Goal: Information Seeking & Learning: Learn about a topic

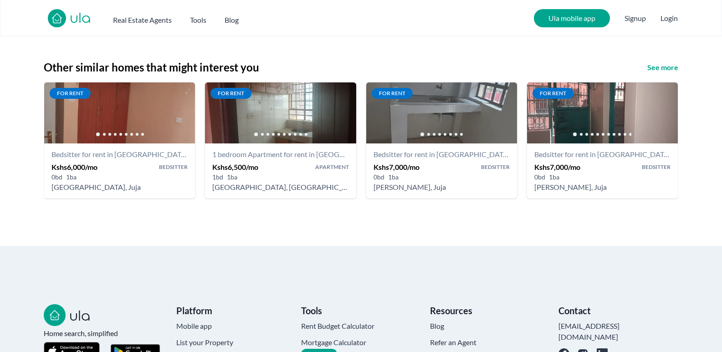
scroll to position [1089, 0]
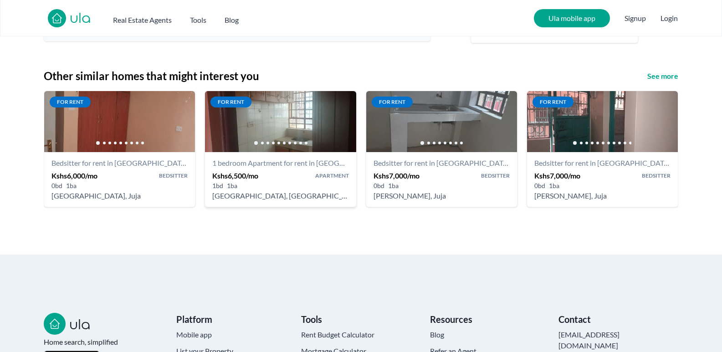
click at [296, 165] on h4 "1 bedroom Apartment for rent in [GEOGRAPHIC_DATA] - Kshs 6,500/mo - [GEOGRAPHIC…" at bounding box center [280, 163] width 136 height 11
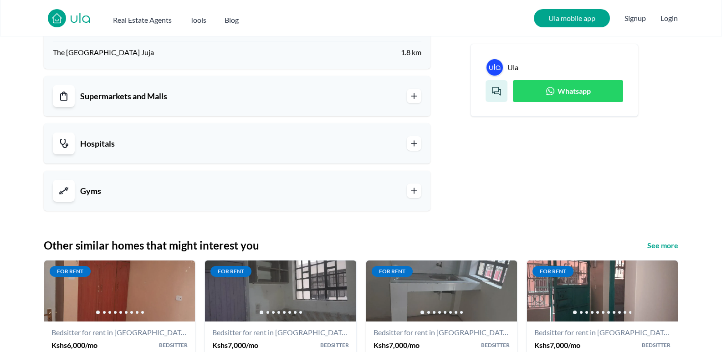
scroll to position [1025, 0]
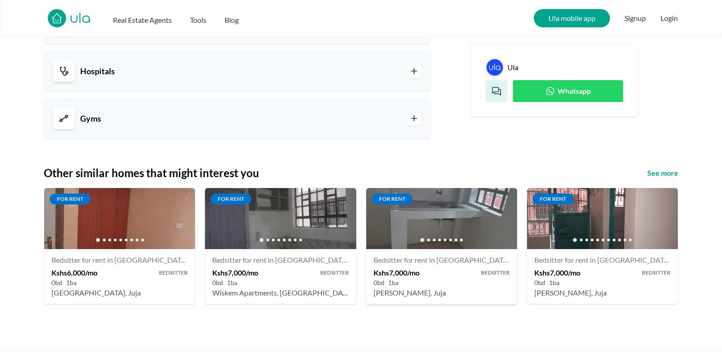
click at [452, 254] on h4 "Bedsitter for rent in [GEOGRAPHIC_DATA] - Kshs 7,000/mo - [PERSON_NAME] La vioo…" at bounding box center [441, 259] width 136 height 11
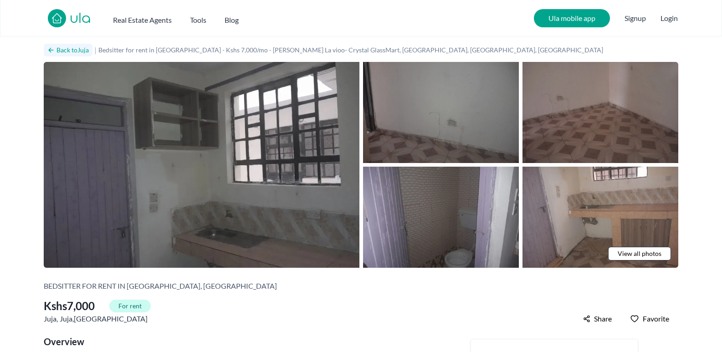
click at [58, 46] on h2 "Back to Juja" at bounding box center [72, 50] width 32 height 9
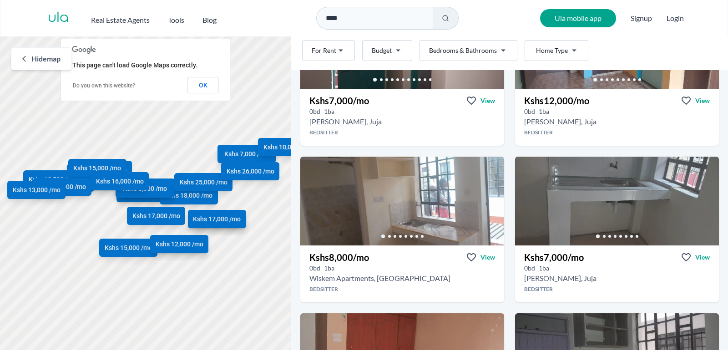
scroll to position [149, 0]
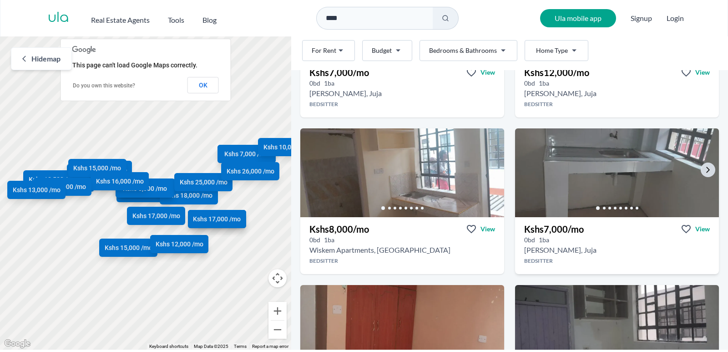
click at [558, 159] on img at bounding box center [617, 172] width 214 height 93
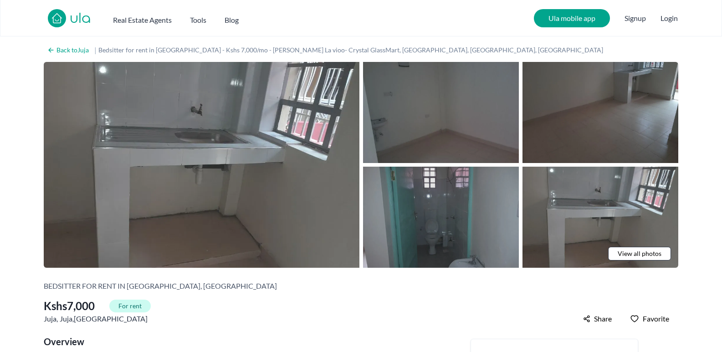
click at [479, 203] on img at bounding box center [441, 217] width 156 height 101
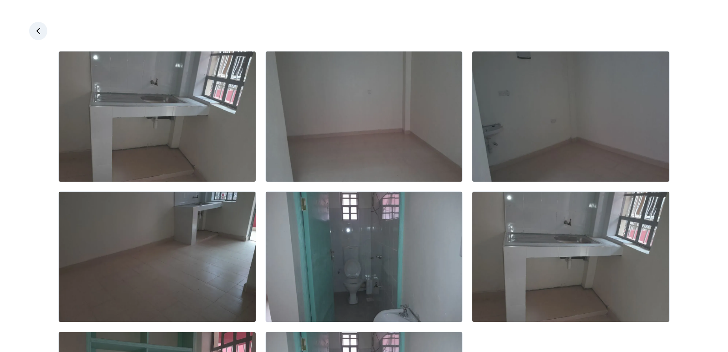
click at [42, 32] on icon at bounding box center [38, 30] width 9 height 9
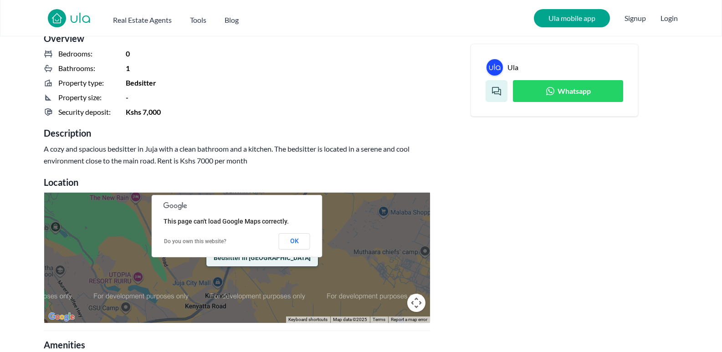
scroll to position [346, 0]
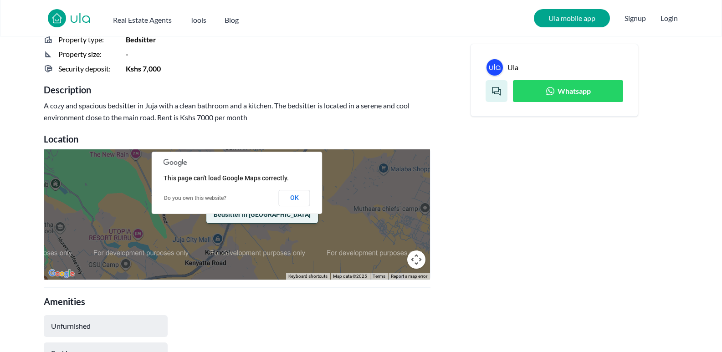
click at [415, 255] on button "Map camera controls" at bounding box center [416, 259] width 18 height 18
click at [296, 201] on button "OK" at bounding box center [294, 198] width 31 height 16
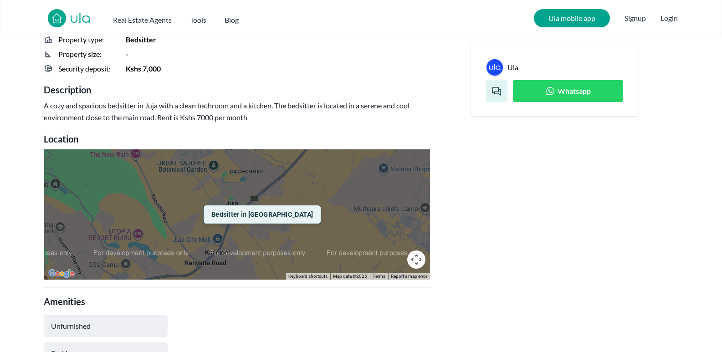
click at [249, 217] on span "Bedsitter in [GEOGRAPHIC_DATA]" at bounding box center [262, 214] width 102 height 10
drag, startPoint x: 296, startPoint y: 202, endPoint x: 229, endPoint y: 228, distance: 71.8
click at [289, 201] on div "Bedsitter in [GEOGRAPHIC_DATA]" at bounding box center [237, 214] width 386 height 130
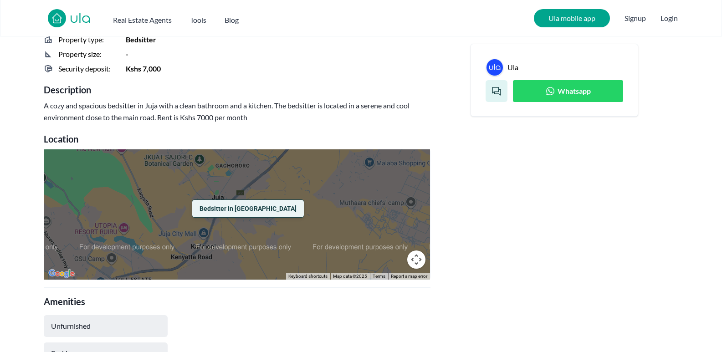
click at [416, 259] on button "Map camera controls" at bounding box center [416, 259] width 18 height 18
click at [369, 213] on button "Move up" at bounding box center [370, 214] width 18 height 18
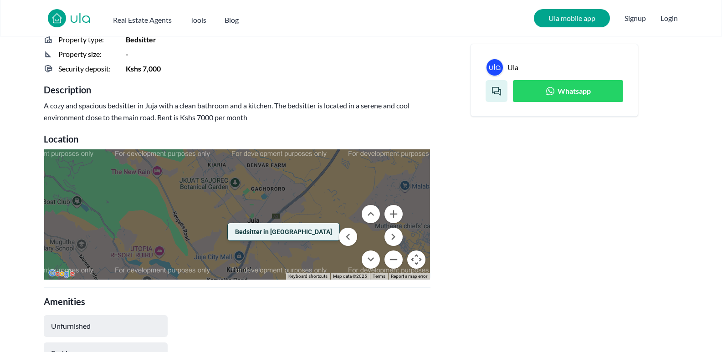
drag, startPoint x: 270, startPoint y: 233, endPoint x: 288, endPoint y: 187, distance: 49.5
click at [287, 185] on div "Bedsitter in [GEOGRAPHIC_DATA]" at bounding box center [237, 214] width 386 height 130
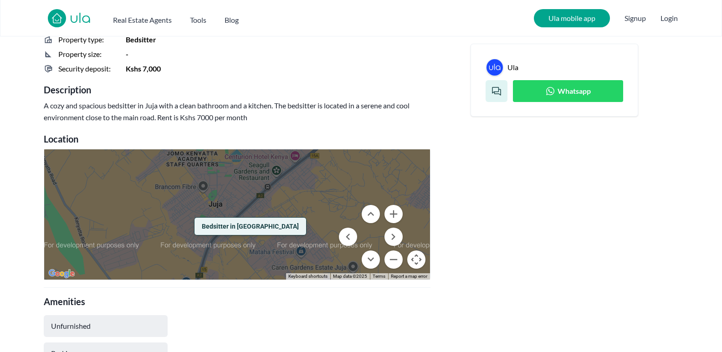
drag, startPoint x: 271, startPoint y: 221, endPoint x: 271, endPoint y: 196, distance: 25.5
click at [271, 196] on div "Bedsitter in [GEOGRAPHIC_DATA]" at bounding box center [237, 214] width 386 height 130
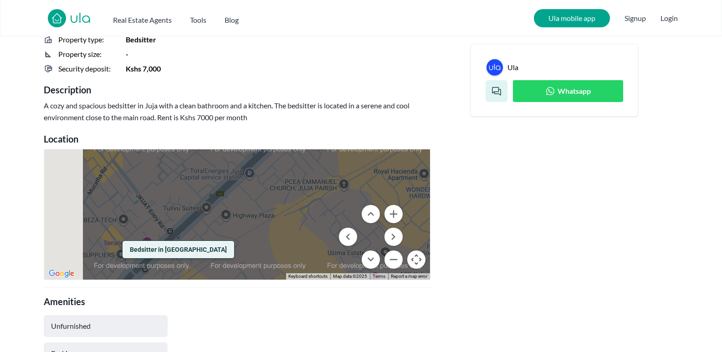
drag, startPoint x: 246, startPoint y: 232, endPoint x: 307, endPoint y: 203, distance: 67.6
click at [307, 203] on div "Bedsitter in [GEOGRAPHIC_DATA]" at bounding box center [237, 214] width 386 height 130
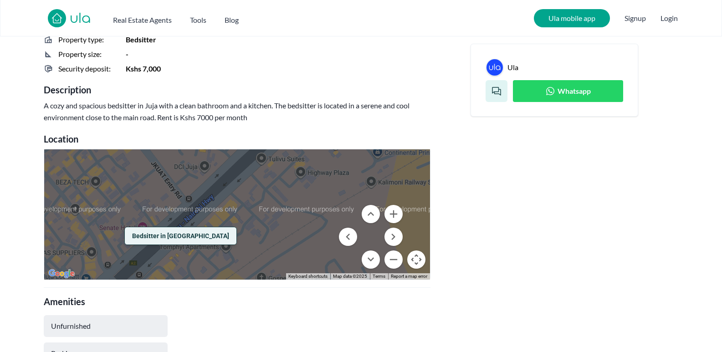
drag, startPoint x: 235, startPoint y: 231, endPoint x: 311, endPoint y: 203, distance: 81.5
click at [311, 203] on div "Bedsitter in [GEOGRAPHIC_DATA]" at bounding box center [237, 214] width 386 height 130
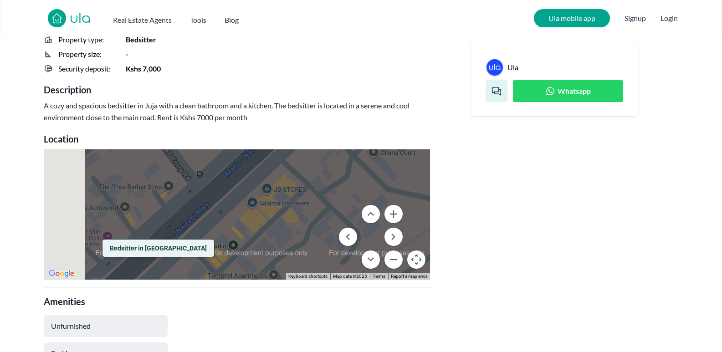
drag, startPoint x: 219, startPoint y: 235, endPoint x: 312, endPoint y: 227, distance: 92.8
click at [315, 228] on div "Bedsitter in [GEOGRAPHIC_DATA]" at bounding box center [237, 214] width 386 height 130
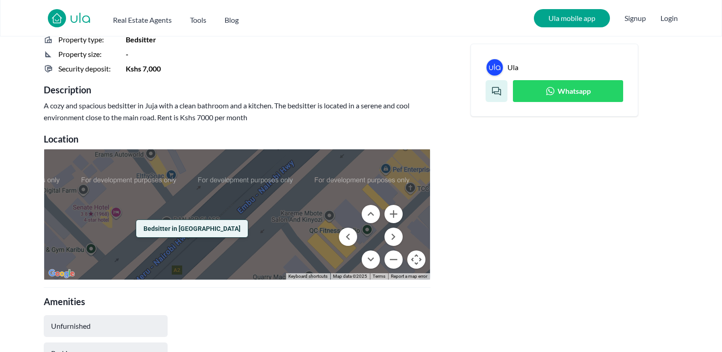
drag, startPoint x: 210, startPoint y: 236, endPoint x: 335, endPoint y: 207, distance: 128.6
click at [335, 207] on div "Bedsitter in [GEOGRAPHIC_DATA]" at bounding box center [237, 214] width 386 height 130
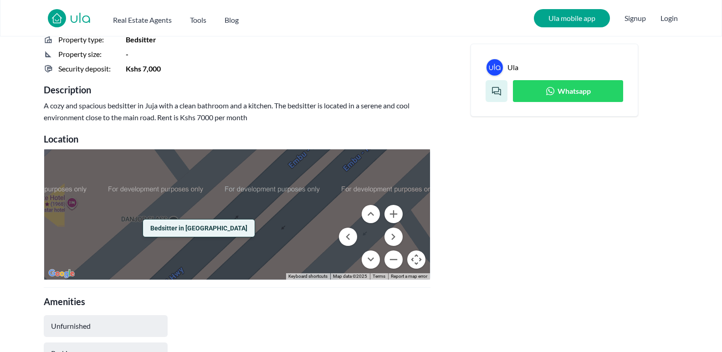
drag, startPoint x: 222, startPoint y: 226, endPoint x: 330, endPoint y: 216, distance: 107.9
click at [330, 216] on div "Bedsitter in [GEOGRAPHIC_DATA]" at bounding box center [237, 214] width 386 height 130
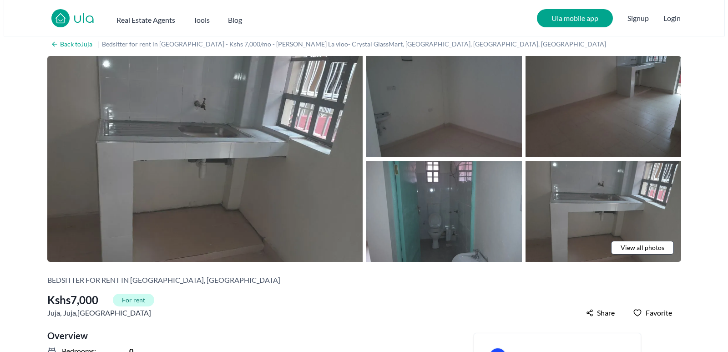
scroll to position [0, 0]
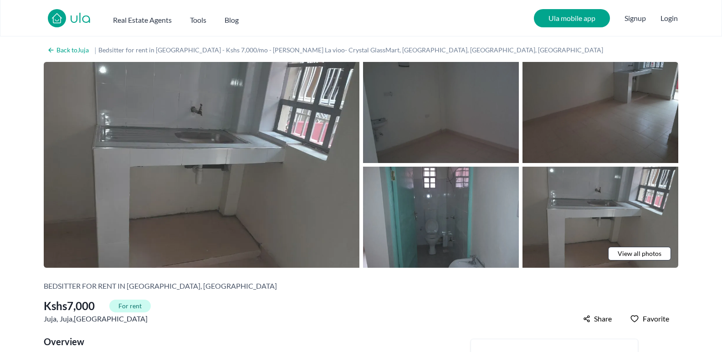
click at [411, 106] on img at bounding box center [441, 112] width 156 height 101
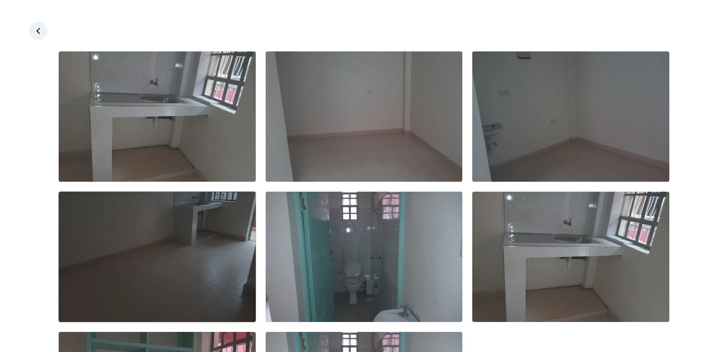
click at [217, 211] on img at bounding box center [157, 257] width 197 height 130
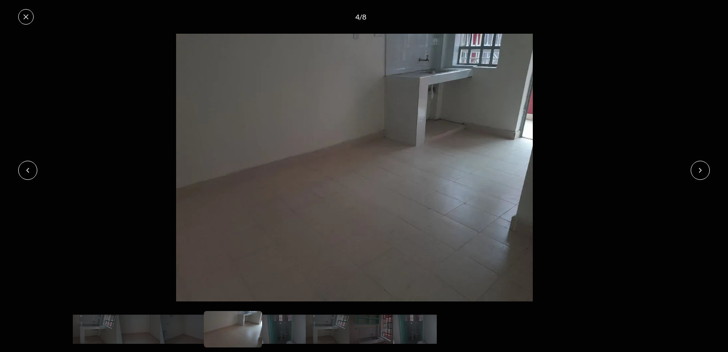
click at [703, 165] on button at bounding box center [700, 170] width 19 height 19
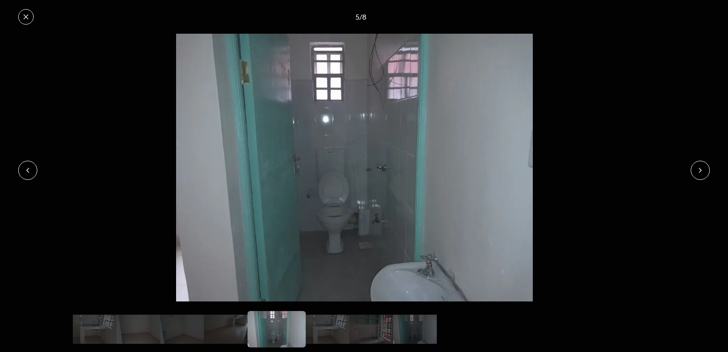
click at [703, 167] on icon at bounding box center [700, 170] width 7 height 7
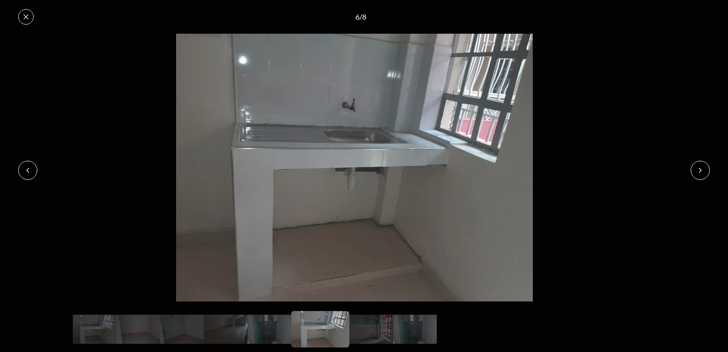
click at [703, 167] on icon at bounding box center [700, 170] width 7 height 7
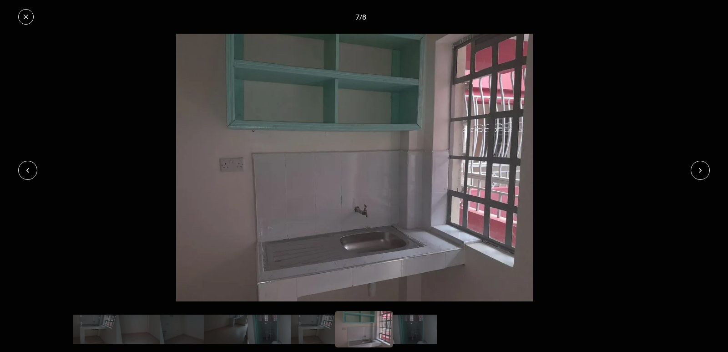
click at [703, 167] on icon at bounding box center [700, 170] width 7 height 7
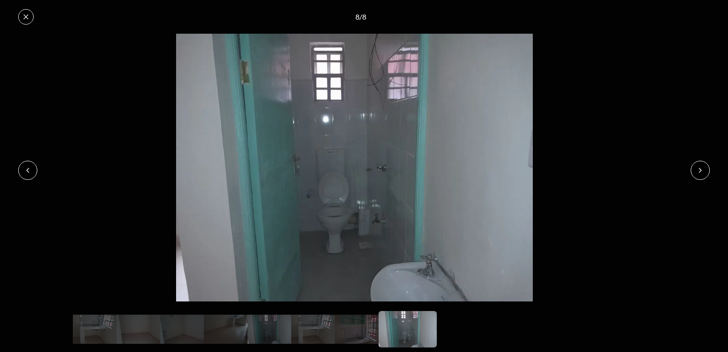
click at [26, 15] on icon at bounding box center [25, 16] width 7 height 7
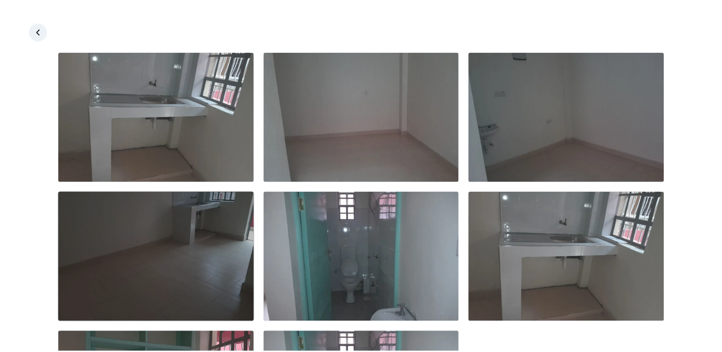
scroll to position [132, 0]
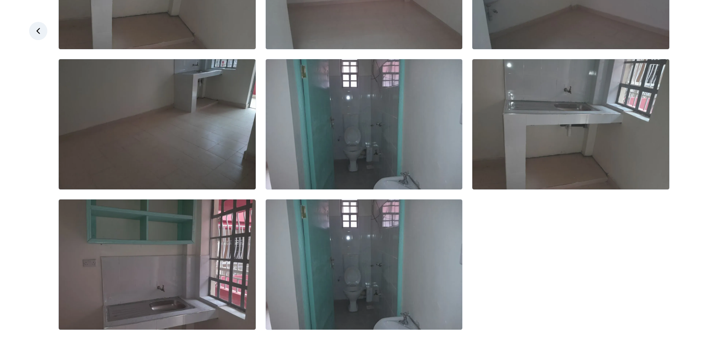
click at [30, 20] on div at bounding box center [364, 125] width 728 height 412
click at [37, 39] on link at bounding box center [38, 31] width 18 height 18
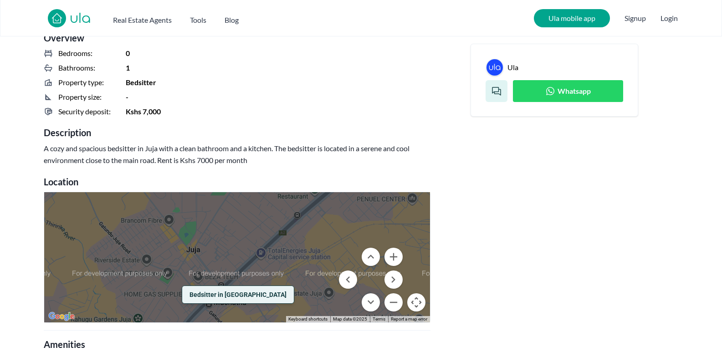
scroll to position [152, 0]
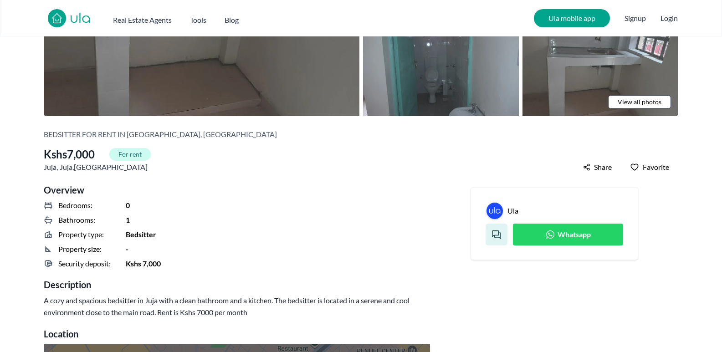
click at [589, 236] on span "Whatsapp" at bounding box center [573, 234] width 33 height 11
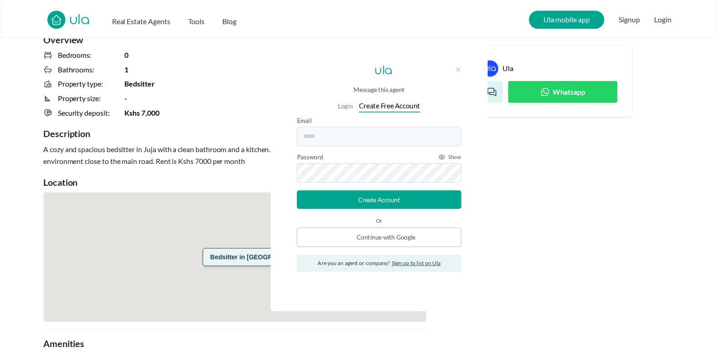
scroll to position [303, 0]
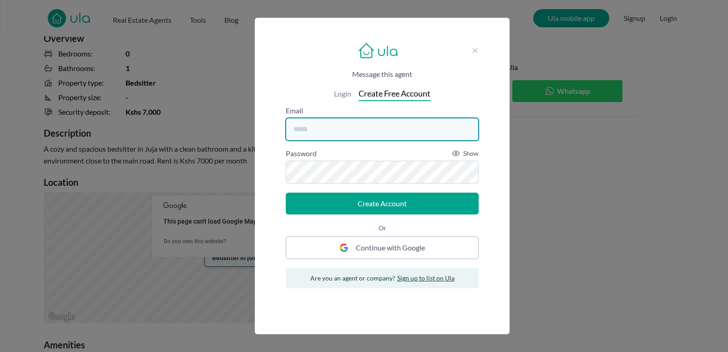
click at [407, 125] on input "email" at bounding box center [382, 129] width 193 height 23
type input "**********"
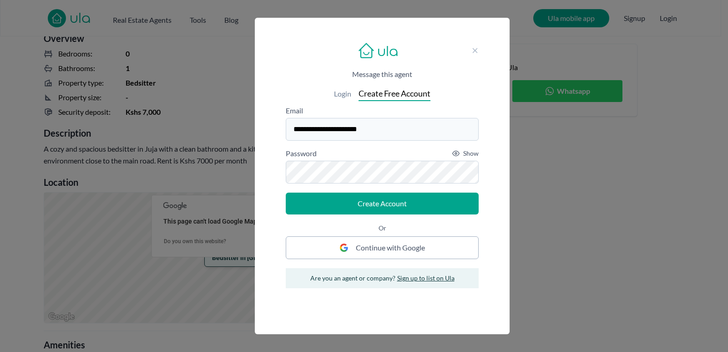
click at [313, 207] on button "Create Account" at bounding box center [382, 204] width 193 height 22
click at [340, 202] on button "Create Account" at bounding box center [382, 204] width 193 height 22
click at [340, 101] on div "**********" at bounding box center [382, 176] width 255 height 317
click at [340, 94] on span "Login" at bounding box center [342, 93] width 17 height 11
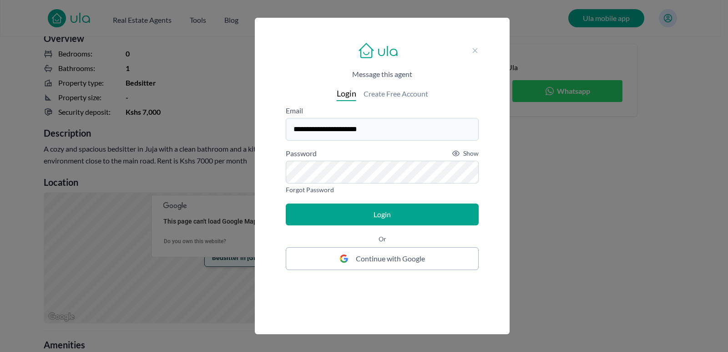
click at [384, 214] on button "Login" at bounding box center [382, 214] width 193 height 22
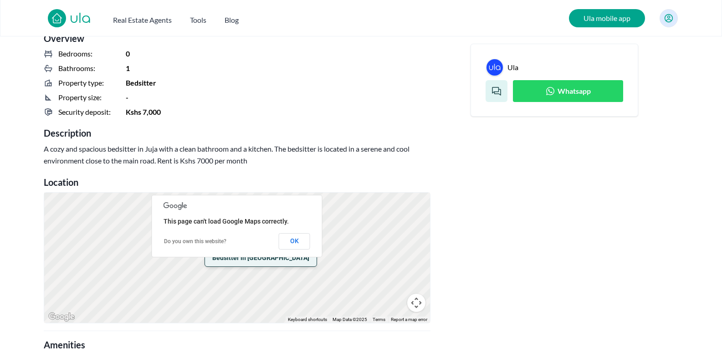
click at [490, 92] on div at bounding box center [496, 91] width 22 height 22
click at [593, 17] on h2 "Ula mobile app" at bounding box center [607, 18] width 76 height 18
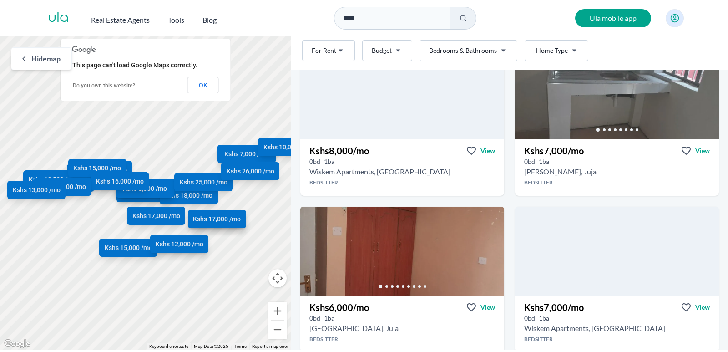
scroll to position [304, 0]
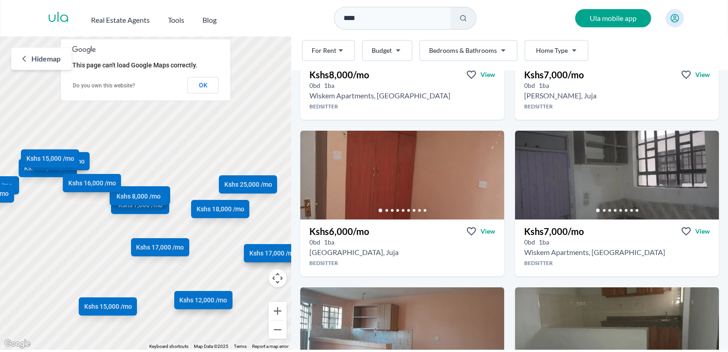
drag, startPoint x: 174, startPoint y: 199, endPoint x: 224, endPoint y: 264, distance: 82.2
click at [224, 264] on div "Kshs 7,000 /mo Kshs 12,000 /mo Kshs 8,000 /mo Kshs 7,000 /mo Kshs 6,000 /mo Ksh…" at bounding box center [145, 192] width 291 height 313
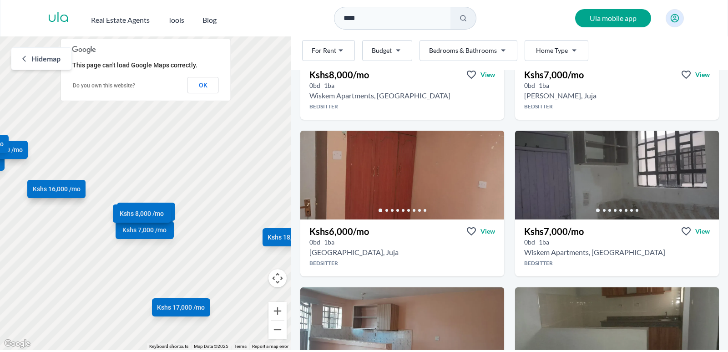
drag, startPoint x: 168, startPoint y: 225, endPoint x: 208, endPoint y: 277, distance: 65.9
click at [208, 277] on div "Kshs 7,000 /mo Kshs 12,000 /mo Kshs 8,000 /mo Kshs 7,000 /mo Kshs 6,000 /mo Ksh…" at bounding box center [145, 192] width 291 height 313
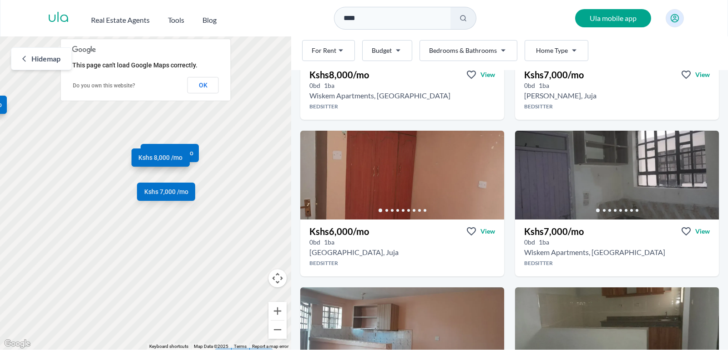
drag, startPoint x: 134, startPoint y: 258, endPoint x: 192, endPoint y: 199, distance: 82.1
click at [186, 251] on div "Kshs 7,000 /mo Kshs 12,000 /mo Kshs 8,000 /mo Kshs 7,000 /mo Kshs 6,000 /mo Ksh…" at bounding box center [145, 192] width 291 height 313
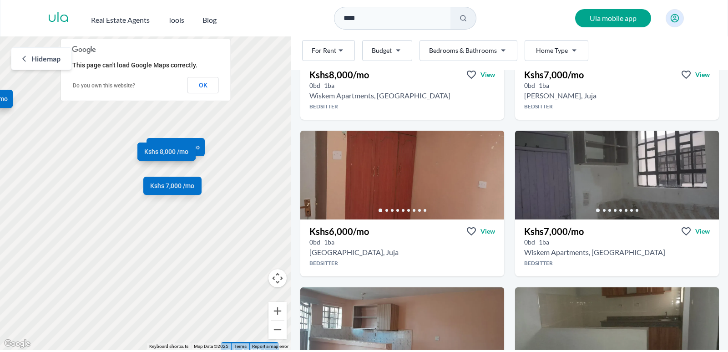
click at [189, 301] on div "Kshs 7,000 /mo Kshs 12,000 /mo Kshs 8,000 /mo Kshs 7,000 /mo Kshs 6,000 /mo Ksh…" at bounding box center [145, 192] width 291 height 313
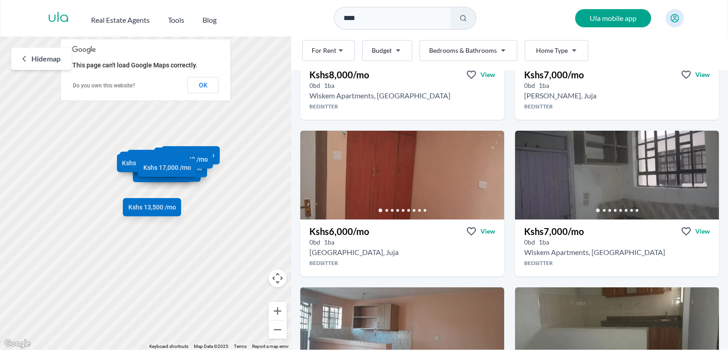
drag, startPoint x: 244, startPoint y: 251, endPoint x: 100, endPoint y: 288, distance: 149.1
click at [100, 288] on div "Kshs 7,000 /mo Kshs 12,000 /mo Kshs 8,000 /mo Kshs 7,000 /mo Kshs 6,000 /mo Ksh…" at bounding box center [145, 192] width 291 height 313
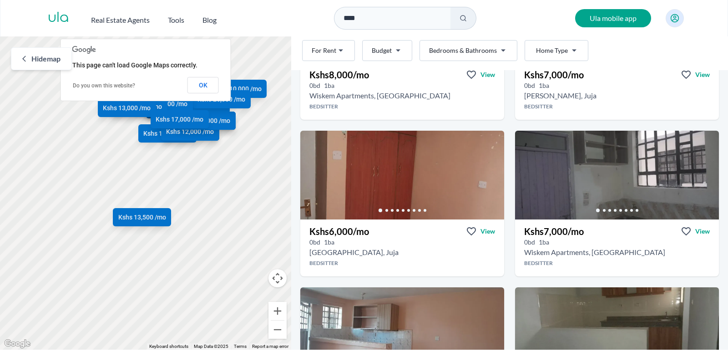
drag, startPoint x: 233, startPoint y: 179, endPoint x: 196, endPoint y: 267, distance: 95.0
click at [196, 267] on div "Kshs 7,000 /mo Kshs 12,000 /mo Kshs 8,000 /mo Kshs 7,000 /mo Kshs 6,000 /mo Ksh…" at bounding box center [145, 192] width 291 height 313
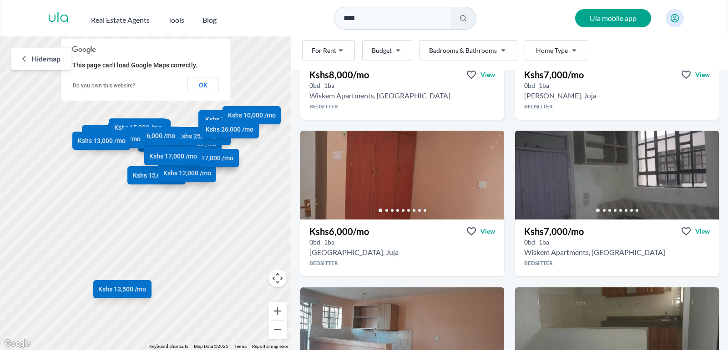
drag, startPoint x: 232, startPoint y: 201, endPoint x: 223, endPoint y: 281, distance: 80.6
click at [229, 285] on div "Kshs 7,000 /mo Kshs 12,000 /mo Kshs 8,000 /mo Kshs 7,000 /mo Kshs 6,000 /mo Ksh…" at bounding box center [145, 192] width 291 height 313
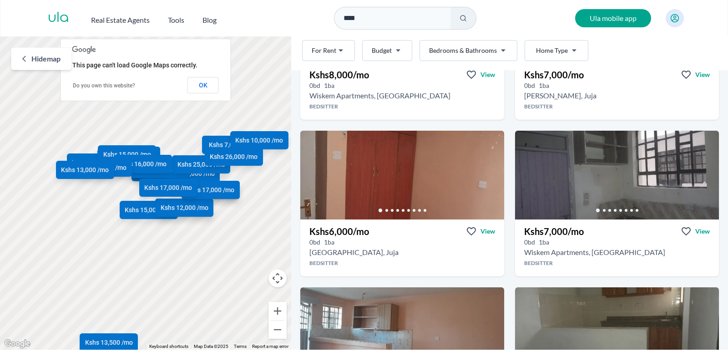
drag, startPoint x: 202, startPoint y: 244, endPoint x: 203, endPoint y: 295, distance: 50.6
click at [203, 295] on div "Kshs 7,000 /mo Kshs 12,000 /mo Kshs 8,000 /mo Kshs 7,000 /mo Kshs 6,000 /mo Ksh…" at bounding box center [145, 192] width 291 height 313
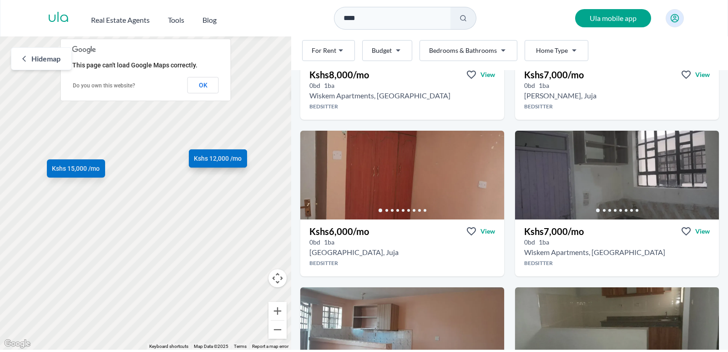
drag, startPoint x: 183, startPoint y: 224, endPoint x: 178, endPoint y: 263, distance: 39.9
click at [178, 263] on div "Kshs 7,000 /mo Kshs 12,000 /mo Kshs 8,000 /mo Kshs 7,000 /mo Kshs 6,000 /mo Ksh…" at bounding box center [145, 192] width 291 height 313
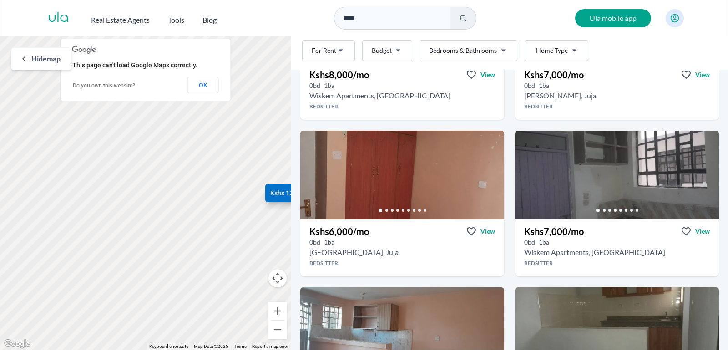
drag, startPoint x: 187, startPoint y: 273, endPoint x: 187, endPoint y: 360, distance: 86.9
click at [187, 350] on html "Are you a real estate agent? Reach more buyers and renters. Sign up Ula Homes A…" at bounding box center [364, 175] width 728 height 350
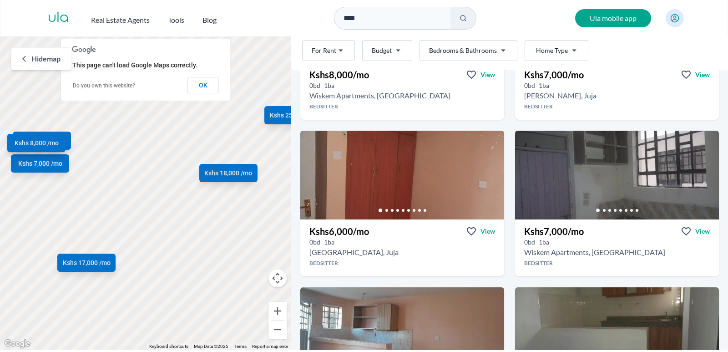
drag, startPoint x: 187, startPoint y: 207, endPoint x: 125, endPoint y: 320, distance: 128.8
click at [123, 330] on div "Kshs 7,000 /mo Kshs 12,000 /mo Kshs 8,000 /mo Kshs 7,000 /mo Kshs 6,000 /mo Ksh…" at bounding box center [145, 192] width 291 height 313
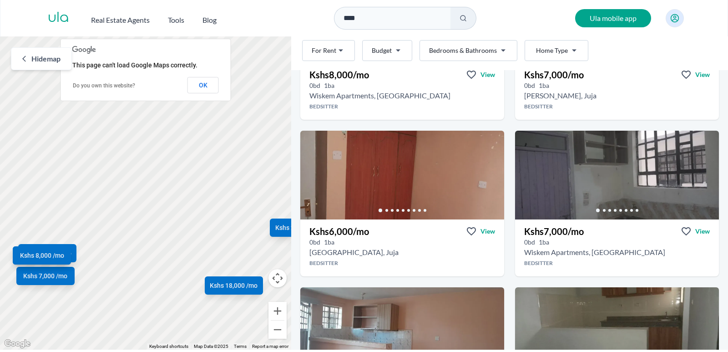
drag, startPoint x: 101, startPoint y: 213, endPoint x: 106, endPoint y: 327, distance: 113.9
click at [106, 327] on div "Kshs 7,000 /mo Kshs 12,000 /mo Kshs 8,000 /mo Kshs 7,000 /mo Kshs 6,000 /mo Ksh…" at bounding box center [145, 192] width 291 height 313
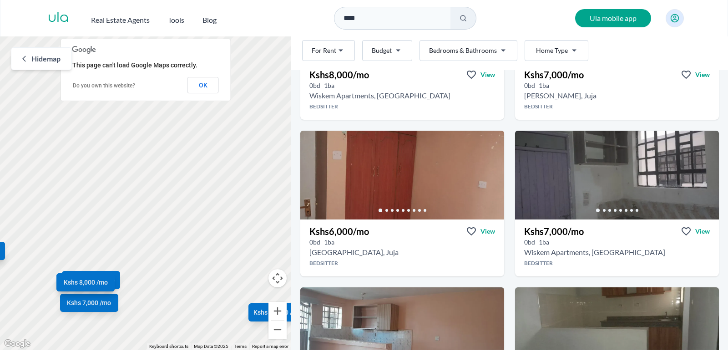
drag, startPoint x: 215, startPoint y: 245, endPoint x: 266, endPoint y: 229, distance: 53.6
click at [266, 229] on div "Kshs 7,000 /mo Kshs 12,000 /mo Kshs 8,000 /mo Kshs 7,000 /mo Kshs 6,000 /mo Ksh…" at bounding box center [145, 192] width 291 height 313
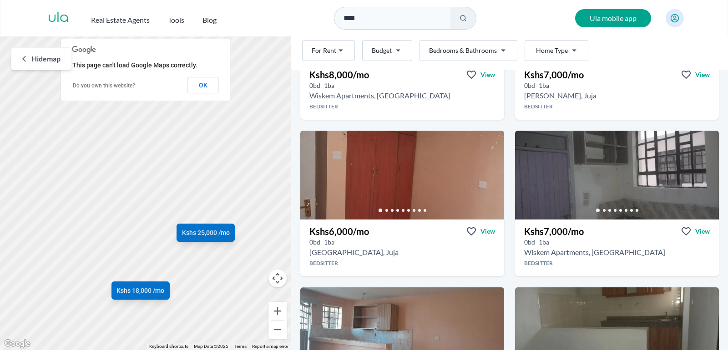
drag, startPoint x: 262, startPoint y: 255, endPoint x: 125, endPoint y: 233, distance: 138.8
click at [125, 233] on div "Kshs 7,000 /mo Kshs 12,000 /mo Kshs 8,000 /mo Kshs 7,000 /mo Kshs 6,000 /mo Ksh…" at bounding box center [145, 192] width 291 height 313
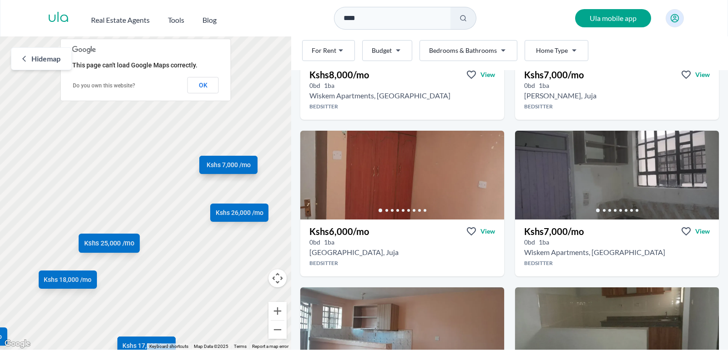
drag, startPoint x: 200, startPoint y: 224, endPoint x: 130, endPoint y: 235, distance: 71.0
click at [130, 235] on div "Kshs 25,000 /mo" at bounding box center [109, 243] width 61 height 19
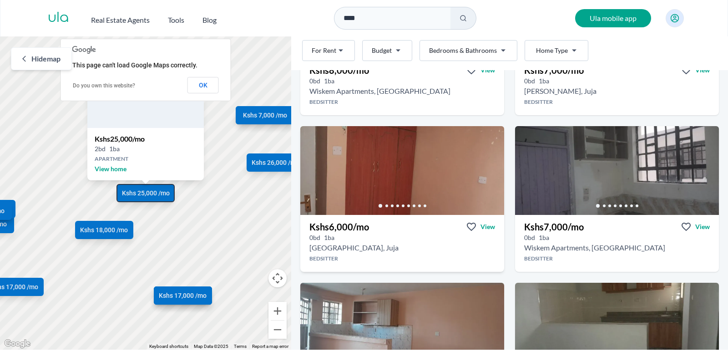
scroll to position [193, 0]
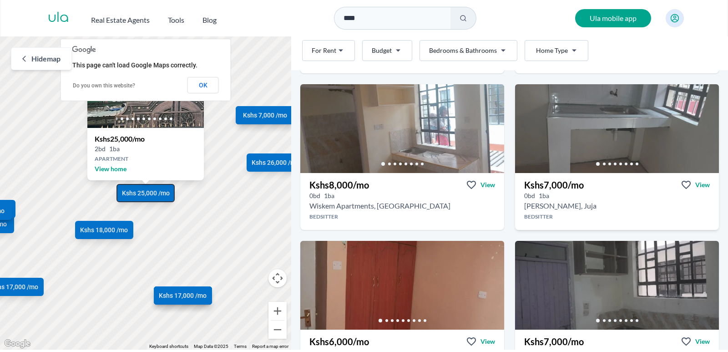
click at [528, 180] on h3 "Kshs 7,000 /mo" at bounding box center [554, 184] width 60 height 13
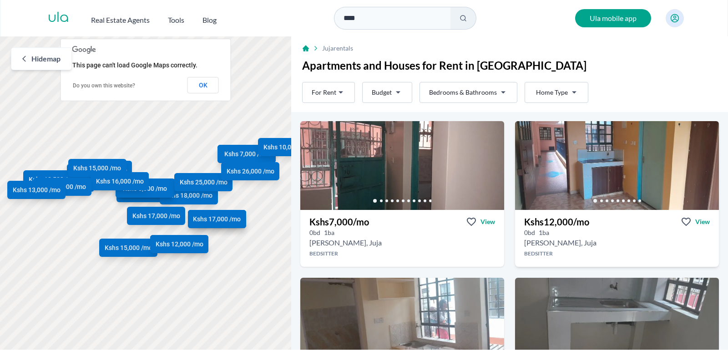
click at [566, 233] on div "0 bd 1 ba" at bounding box center [617, 232] width 204 height 9
click at [385, 86] on html "Are you a real estate agent? Reach more buyers and renters. Sign up Ula Homes A…" at bounding box center [364, 175] width 728 height 350
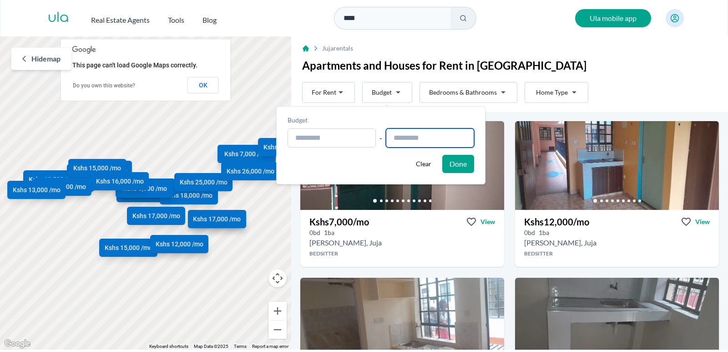
click at [412, 138] on input "text" at bounding box center [430, 137] width 88 height 19
type input "**********"
click at [473, 166] on button "Done" at bounding box center [458, 164] width 32 height 18
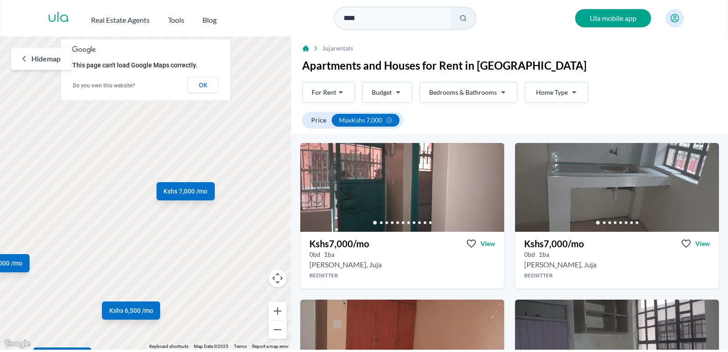
drag, startPoint x: 255, startPoint y: 196, endPoint x: 202, endPoint y: 274, distance: 94.4
click at [202, 274] on div "Kshs 7,000 /mo Kshs 7,000 /mo Kshs 6,000 /mo Kshs 7,000 /mo Kshs 6,500 /mo" at bounding box center [145, 192] width 291 height 313
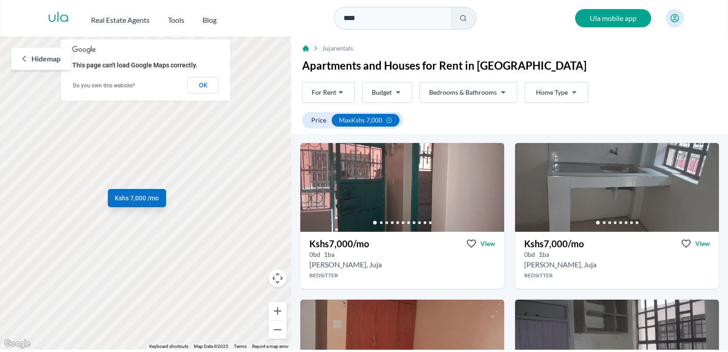
drag, startPoint x: 196, startPoint y: 219, endPoint x: 166, endPoint y: 250, distance: 43.5
click at [166, 250] on div "Kshs 7,000 /mo Kshs 7,000 /mo Kshs 6,000 /mo Kshs 7,000 /mo Kshs 6,500 /mo" at bounding box center [145, 192] width 291 height 313
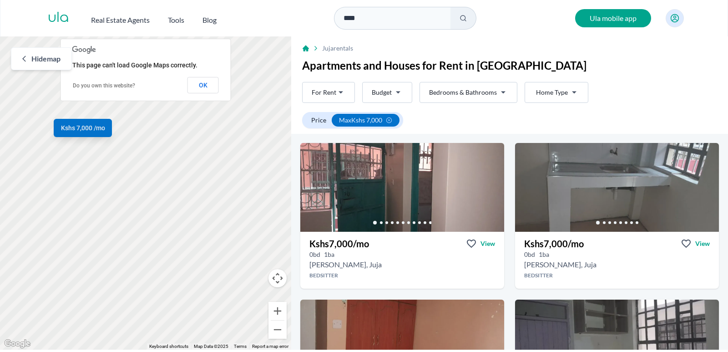
drag, startPoint x: 144, startPoint y: 203, endPoint x: 172, endPoint y: 241, distance: 47.4
click at [172, 241] on div "Kshs 7,000 /mo Kshs 7,000 /mo Kshs 6,000 /mo Kshs 7,000 /mo Kshs 6,500 /mo" at bounding box center [145, 192] width 291 height 313
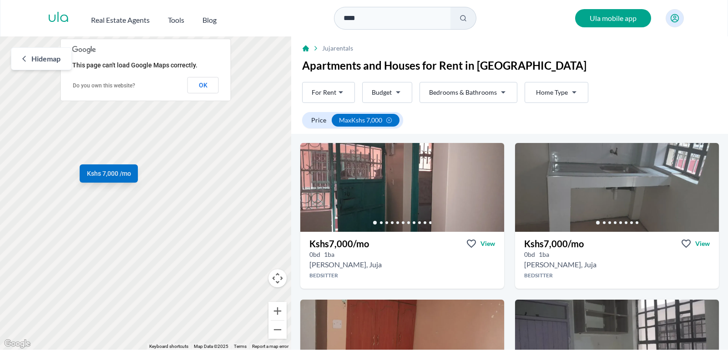
drag, startPoint x: 123, startPoint y: 218, endPoint x: 152, endPoint y: 269, distance: 58.9
click at [152, 269] on div "Kshs 7,000 /mo Kshs 7,000 /mo Kshs 6,000 /mo Kshs 7,000 /mo Kshs 6,500 /mo" at bounding box center [145, 192] width 291 height 313
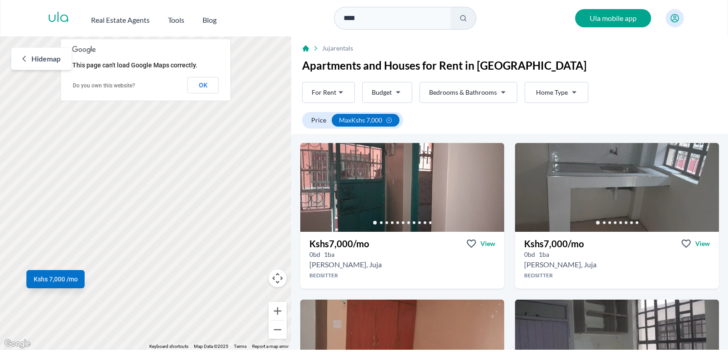
drag, startPoint x: 140, startPoint y: 224, endPoint x: 95, endPoint y: 349, distance: 132.9
click at [95, 349] on div "Kshs 7,000 /mo Kshs 7,000 /mo Kshs 6,000 /mo Kshs 7,000 /mo Kshs 6,500 /mo" at bounding box center [145, 192] width 291 height 313
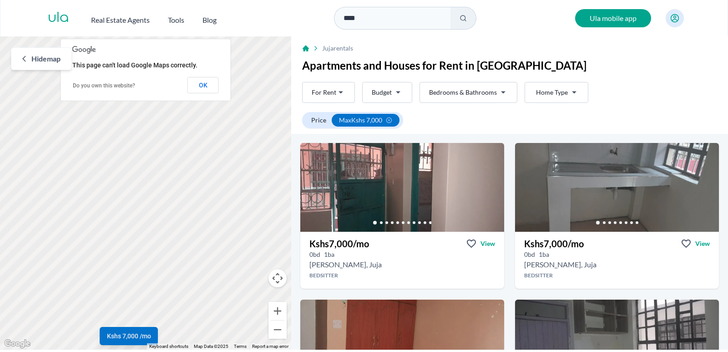
drag, startPoint x: 160, startPoint y: 233, endPoint x: 230, endPoint y: 283, distance: 86.4
click at [230, 283] on div "Kshs 7,000 /mo Kshs 7,000 /mo Kshs 6,000 /mo Kshs 7,000 /mo Kshs 6,500 /mo" at bounding box center [145, 192] width 291 height 313
drag, startPoint x: 120, startPoint y: 262, endPoint x: 269, endPoint y: 142, distance: 191.4
click at [269, 142] on div "Kshs 7,000 /mo Kshs 7,000 /mo Kshs 6,000 /mo Kshs 7,000 /mo Kshs 6,500 /mo" at bounding box center [145, 192] width 291 height 313
drag, startPoint x: 117, startPoint y: 276, endPoint x: 30, endPoint y: 83, distance: 211.5
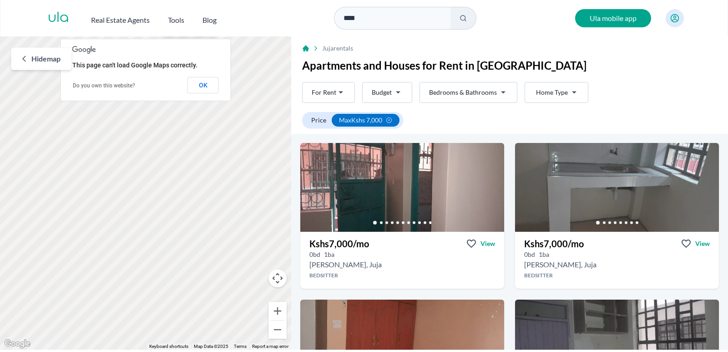
click at [30, 83] on div "Kshs 7,000 /mo Kshs 7,000 /mo Kshs 6,000 /mo Kshs 7,000 /mo Kshs 6,500 /mo" at bounding box center [145, 192] width 291 height 313
drag, startPoint x: 131, startPoint y: 259, endPoint x: 56, endPoint y: 174, distance: 113.1
click at [56, 174] on div "Kshs 7,000 /mo Kshs 7,000 /mo Kshs 6,000 /mo Kshs 7,000 /mo Kshs 6,500 /mo" at bounding box center [145, 192] width 291 height 313
drag, startPoint x: 210, startPoint y: 280, endPoint x: 275, endPoint y: 181, distance: 118.7
click at [275, 181] on div "Kshs 7,000 /mo Kshs 7,000 /mo Kshs 6,000 /mo Kshs 7,000 /mo Kshs 6,500 /mo" at bounding box center [145, 192] width 291 height 313
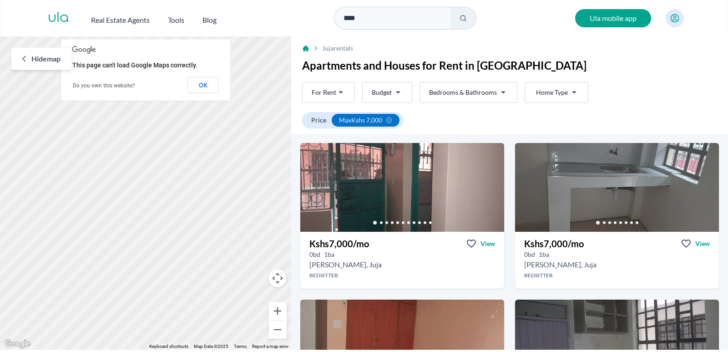
drag, startPoint x: 130, startPoint y: 229, endPoint x: 180, endPoint y: 269, distance: 65.1
click at [180, 269] on div "Kshs 7,000 /mo Kshs 7,000 /mo Kshs 6,000 /mo Kshs 7,000 /mo Kshs 6,500 /mo" at bounding box center [145, 192] width 291 height 313
drag, startPoint x: 86, startPoint y: 186, endPoint x: 188, endPoint y: 268, distance: 129.8
click at [195, 275] on div "Kshs 7,000 /mo Kshs 7,000 /mo Kshs 6,000 /mo Kshs 7,000 /mo Kshs 6,500 /mo" at bounding box center [145, 192] width 291 height 313
drag, startPoint x: 111, startPoint y: 223, endPoint x: 174, endPoint y: 314, distance: 111.2
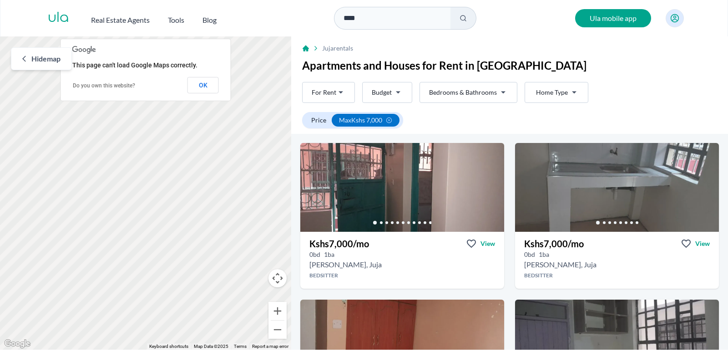
click at [174, 314] on div "Kshs 7,000 /mo Kshs 7,000 /mo Kshs 6,000 /mo Kshs 7,000 /mo Kshs 6,500 /mo" at bounding box center [145, 192] width 291 height 313
drag, startPoint x: 209, startPoint y: 170, endPoint x: 139, endPoint y: 205, distance: 78.6
click at [140, 206] on div "Kshs 7,000 /mo Kshs 7,000 /mo Kshs 6,000 /mo Kshs 7,000 /mo Kshs 6,500 /mo" at bounding box center [145, 192] width 291 height 313
drag, startPoint x: 209, startPoint y: 279, endPoint x: 190, endPoint y: 187, distance: 94.0
click at [190, 187] on div "Kshs 7,000 /mo Kshs 7,000 /mo Kshs 6,000 /mo Kshs 7,000 /mo Kshs 6,500 /mo" at bounding box center [145, 192] width 291 height 313
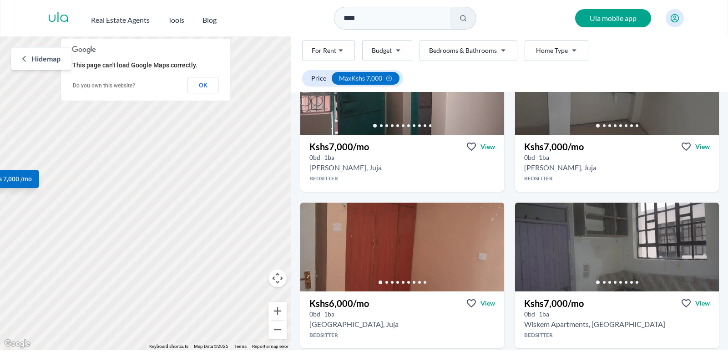
scroll to position [76, 0]
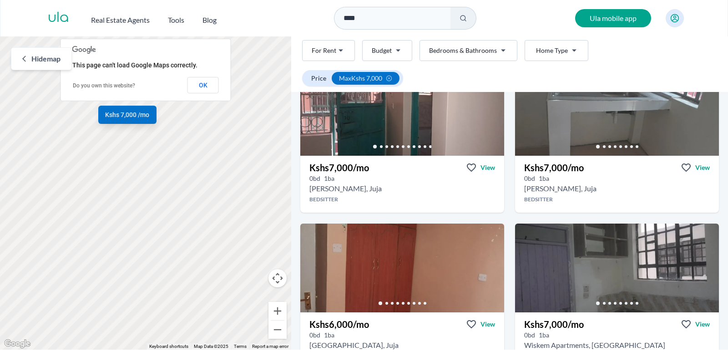
drag, startPoint x: 109, startPoint y: 282, endPoint x: 231, endPoint y: 218, distance: 137.4
click at [231, 218] on div "Kshs 7,000 /mo Kshs 7,000 /mo Kshs 6,000 /mo Kshs 7,000 /mo Kshs 6,500 /mo" at bounding box center [145, 192] width 291 height 313
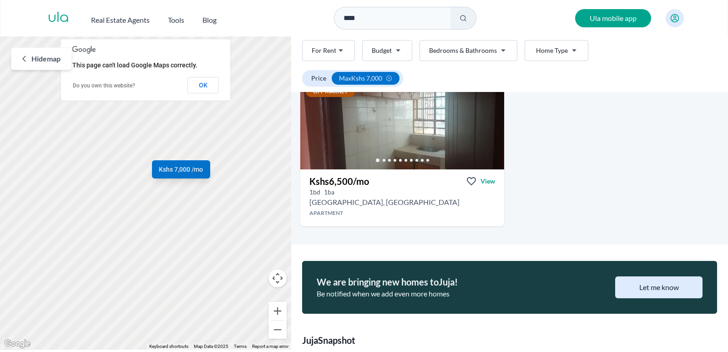
scroll to position [379, 0]
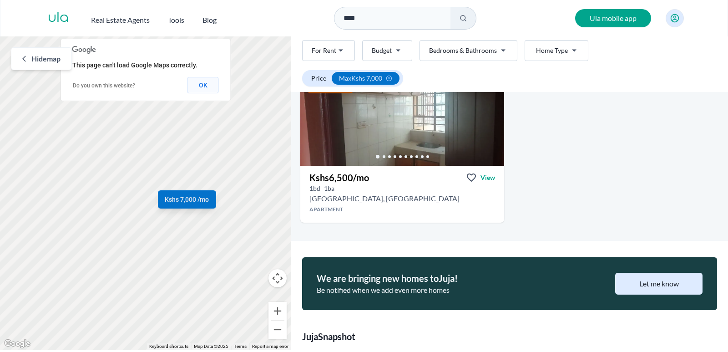
click at [201, 87] on button "OK" at bounding box center [203, 85] width 31 height 16
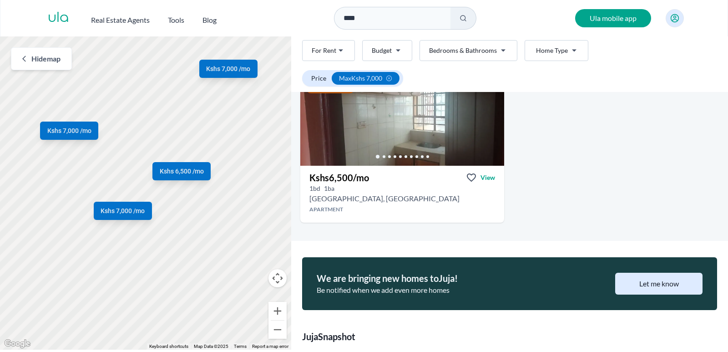
drag, startPoint x: 207, startPoint y: 220, endPoint x: 237, endPoint y: 158, distance: 68.6
click at [237, 158] on div "Kshs 7,000 /mo Kshs 7,000 /mo Kshs 6,000 /mo Kshs 7,000 /mo Kshs 6,500 /mo" at bounding box center [145, 192] width 291 height 313
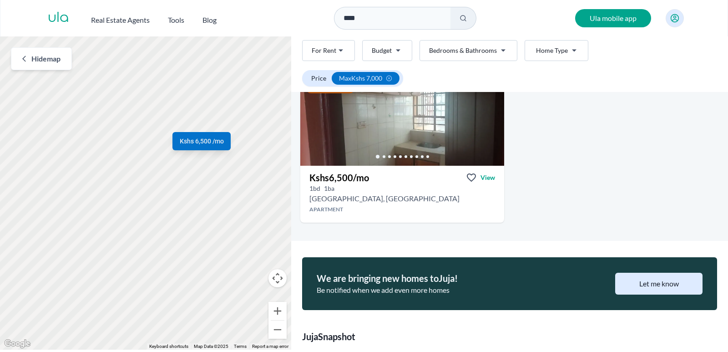
drag, startPoint x: 215, startPoint y: 115, endPoint x: 147, endPoint y: 198, distance: 107.1
click at [147, 198] on div "Kshs 7,000 /mo Kshs 7,000 /mo Kshs 6,000 /mo Kshs 7,000 /mo Kshs 6,500 /mo" at bounding box center [145, 192] width 291 height 313
drag, startPoint x: 203, startPoint y: 141, endPoint x: 145, endPoint y: 173, distance: 65.6
click at [145, 173] on div "Kshs 7,000 /mo Kshs 7,000 /mo Kshs 6,000 /mo Kshs 7,000 /mo Kshs 6,500 /mo" at bounding box center [145, 192] width 291 height 313
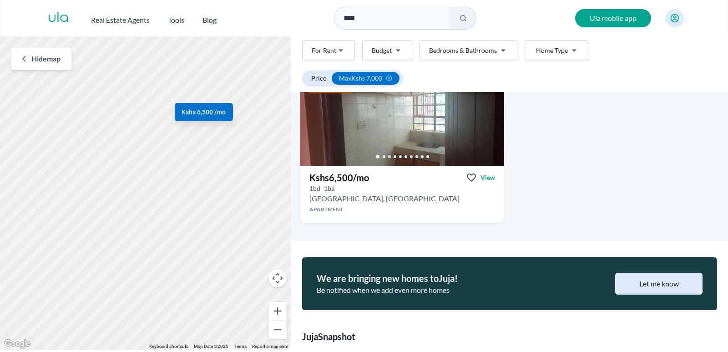
drag, startPoint x: 211, startPoint y: 127, endPoint x: 136, endPoint y: 178, distance: 90.1
click at [136, 178] on div "Kshs 7,000 /mo Kshs 7,000 /mo Kshs 6,000 /mo Kshs 7,000 /mo Kshs 6,500 /mo" at bounding box center [145, 192] width 291 height 313
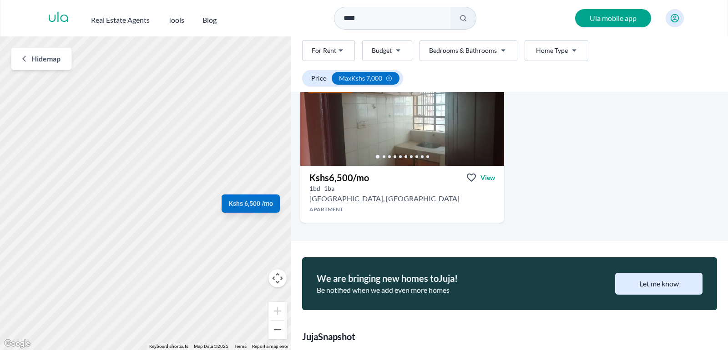
drag, startPoint x: 127, startPoint y: 127, endPoint x: 135, endPoint y: 237, distance: 110.9
click at [143, 252] on div "Kshs 7,000 /mo Kshs 7,000 /mo Kshs 6,000 /mo Kshs 7,000 /mo Kshs 6,500 /mo" at bounding box center [145, 192] width 291 height 313
drag, startPoint x: 59, startPoint y: 240, endPoint x: 193, endPoint y: 80, distance: 208.8
click at [193, 80] on div "Kshs 7,000 /mo Kshs 7,000 /mo Kshs 6,000 /mo Kshs 7,000 /mo Kshs 6,500 /mo" at bounding box center [145, 192] width 291 height 313
drag, startPoint x: 83, startPoint y: 210, endPoint x: 244, endPoint y: 108, distance: 190.3
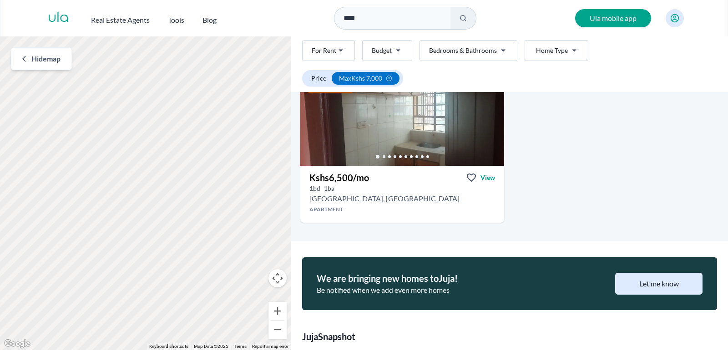
click at [245, 111] on div "Kshs 7,000 /mo Kshs 7,000 /mo Kshs 6,000 /mo Kshs 7,000 /mo Kshs 6,500 /mo" at bounding box center [145, 192] width 291 height 313
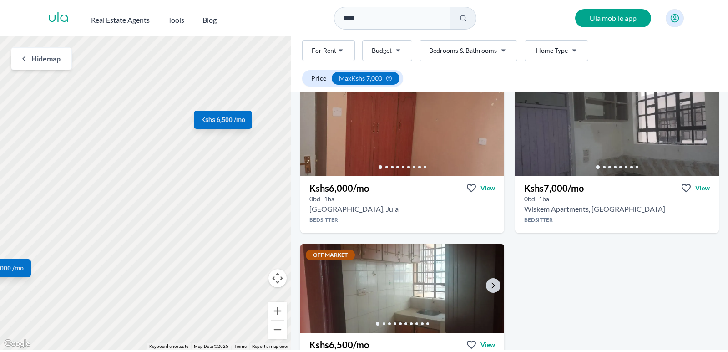
scroll to position [152, 0]
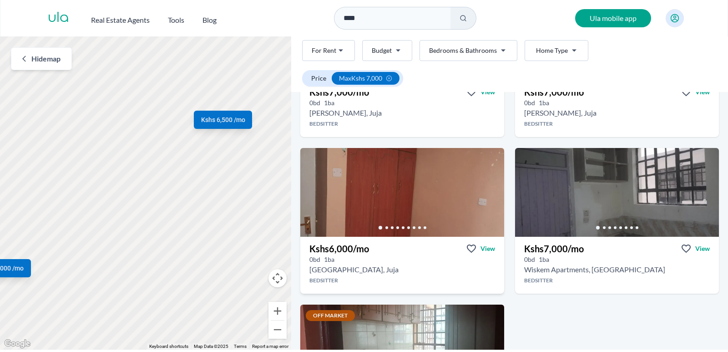
click at [365, 250] on h3 "Kshs 6,000 /mo" at bounding box center [340, 248] width 60 height 13
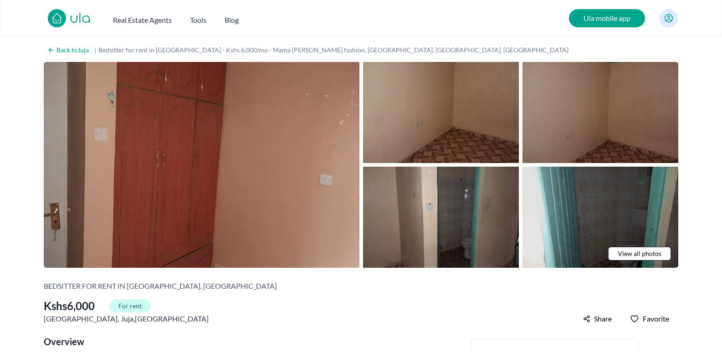
click at [627, 197] on img at bounding box center [600, 217] width 156 height 101
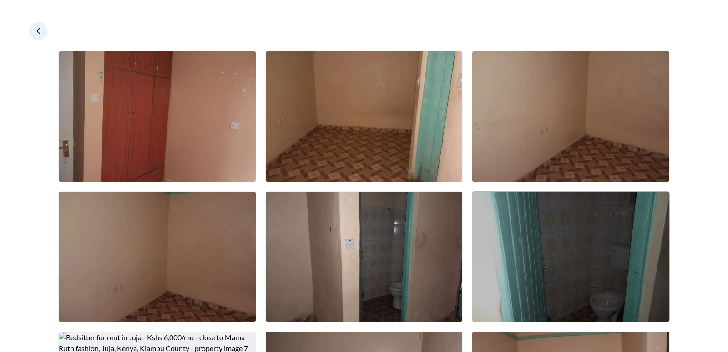
click at [548, 214] on img at bounding box center [571, 257] width 197 height 130
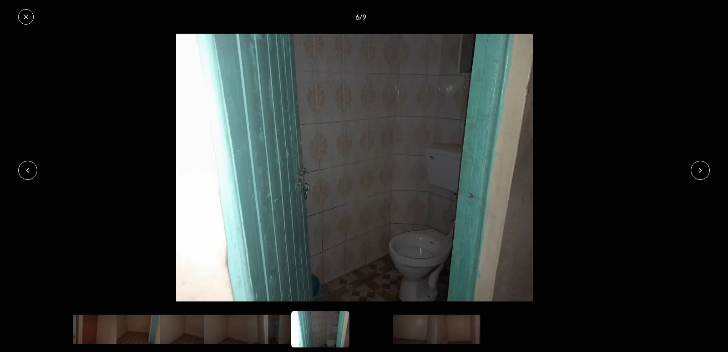
click at [702, 171] on icon at bounding box center [700, 170] width 7 height 7
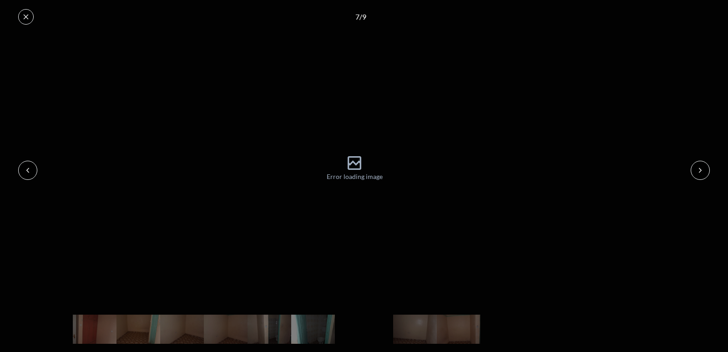
click at [24, 170] on icon at bounding box center [27, 170] width 7 height 7
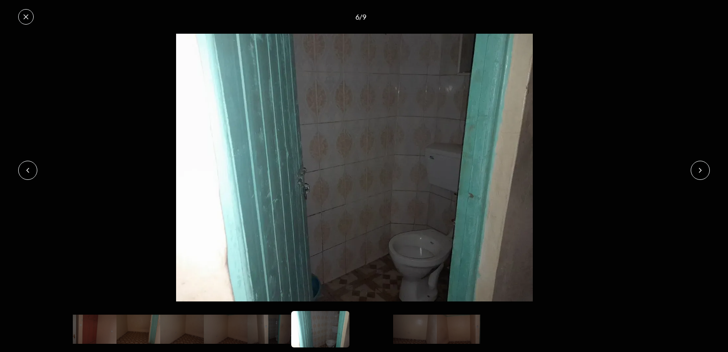
click at [24, 169] on button at bounding box center [27, 170] width 19 height 19
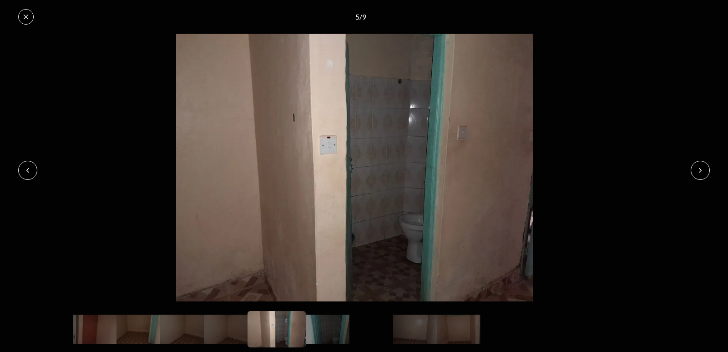
click at [24, 169] on button at bounding box center [27, 170] width 19 height 19
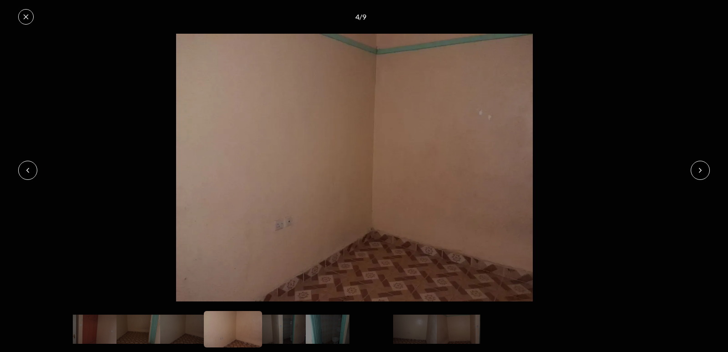
click at [24, 21] on button at bounding box center [25, 16] width 15 height 15
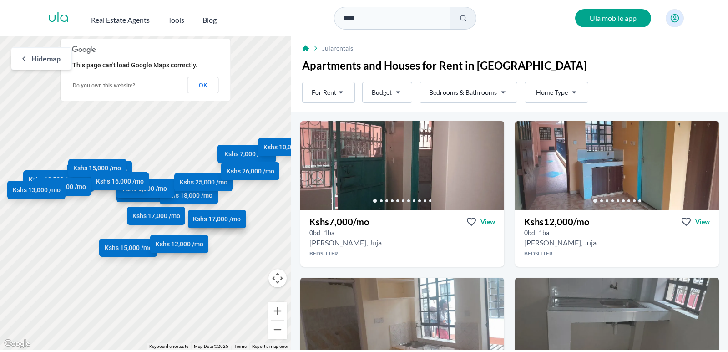
click at [414, 86] on div "Rent For Rent Budget Bedrooms & Bathrooms Type Home Type" at bounding box center [445, 92] width 286 height 21
click at [403, 87] on html "Are you a real estate agent? Reach more buyers and renters. Sign up Ula Homes A…" at bounding box center [364, 175] width 728 height 350
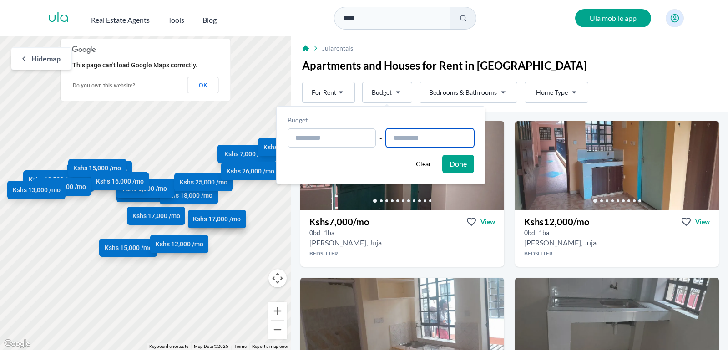
click at [406, 132] on input "text" at bounding box center [430, 137] width 88 height 19
type input "**********"
click at [463, 163] on button "Done" at bounding box center [458, 164] width 32 height 18
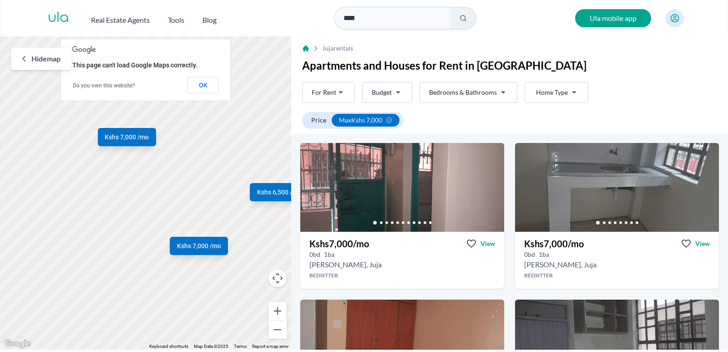
drag, startPoint x: 177, startPoint y: 264, endPoint x: 243, endPoint y: 273, distance: 66.6
click at [243, 273] on div "Kshs 7,000 /mo Kshs 7,000 /mo Kshs 6,000 /mo Kshs 7,000 /mo Kshs 6,500 /mo" at bounding box center [145, 192] width 291 height 313
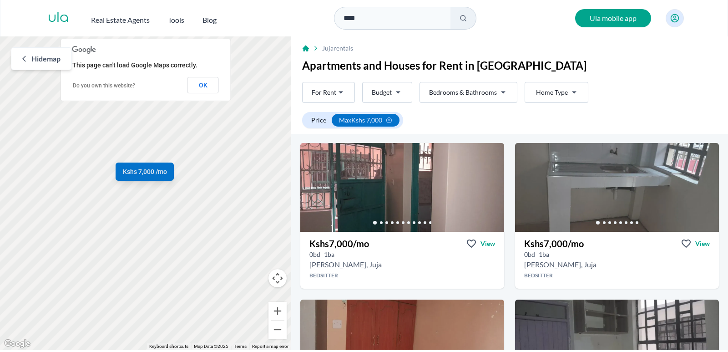
drag, startPoint x: 118, startPoint y: 261, endPoint x: 284, endPoint y: 224, distance: 169.3
click at [284, 224] on div "Kshs 7,000 /mo Kshs 7,000 /mo Kshs 6,000 /mo Kshs 7,000 /mo Kshs 6,500 /mo" at bounding box center [145, 192] width 291 height 313
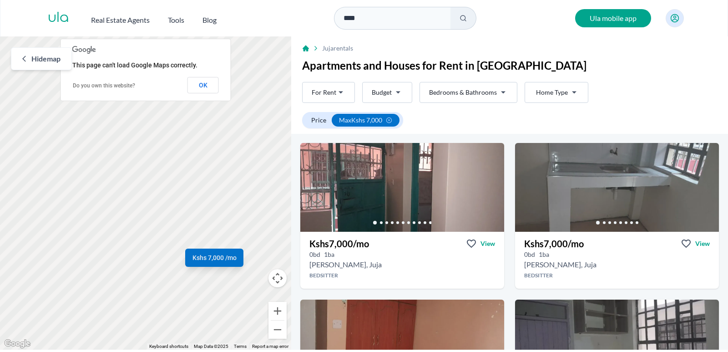
drag, startPoint x: 105, startPoint y: 186, endPoint x: 178, endPoint y: 284, distance: 122.5
click at [178, 284] on div "Kshs 7,000 /mo Kshs 7,000 /mo Kshs 6,000 /mo Kshs 7,000 /mo Kshs 6,500 /mo" at bounding box center [145, 192] width 291 height 313
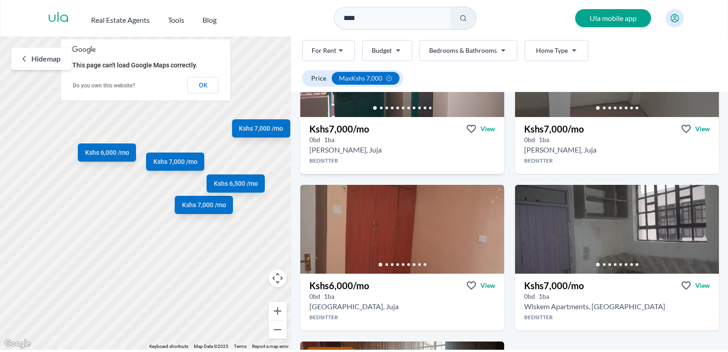
scroll to position [152, 0]
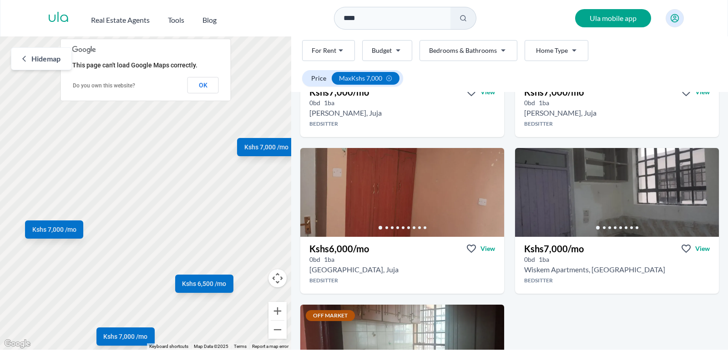
drag, startPoint x: 248, startPoint y: 198, endPoint x: 188, endPoint y: 369, distance: 181.8
click at [188, 350] on html "Are you a real estate agent? Reach more buyers and renters. Sign up Ula Homes A…" at bounding box center [364, 175] width 728 height 350
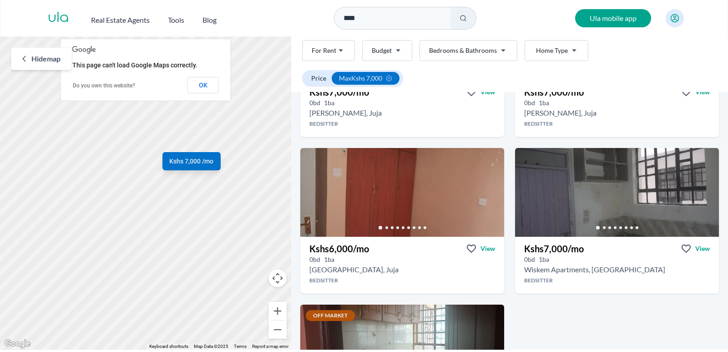
drag, startPoint x: 230, startPoint y: 202, endPoint x: 112, endPoint y: 269, distance: 136.6
click at [112, 274] on div "Kshs 7,000 /mo Kshs 7,000 /mo Kshs 6,000 /mo Kshs 7,000 /mo Kshs 6,500 /mo" at bounding box center [145, 192] width 291 height 313
drag, startPoint x: 198, startPoint y: 182, endPoint x: 144, endPoint y: 303, distance: 133.1
click at [144, 303] on div "Kshs 7,000 /mo Kshs 7,000 /mo Kshs 6,000 /mo Kshs 7,000 /mo Kshs 6,500 /mo" at bounding box center [145, 192] width 291 height 313
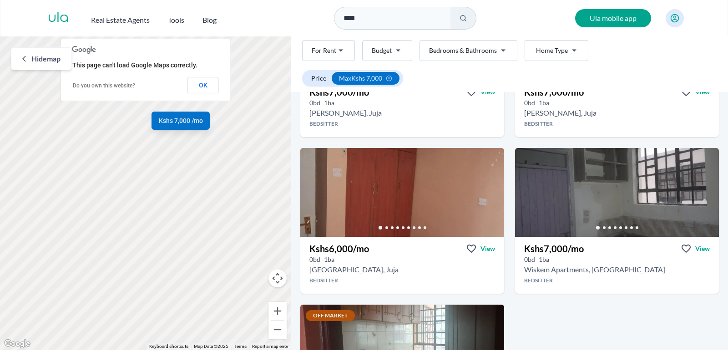
drag, startPoint x: 180, startPoint y: 258, endPoint x: 173, endPoint y: 355, distance: 97.3
click at [173, 350] on html "Are you a real estate agent? Reach more buyers and renters. Sign up Ula Homes A…" at bounding box center [364, 175] width 728 height 350
drag, startPoint x: 124, startPoint y: 258, endPoint x: 269, endPoint y: 148, distance: 181.6
click at [283, 148] on div "Kshs 7,000 /mo Kshs 7,000 /mo Kshs 6,000 /mo Kshs 7,000 /mo Kshs 6,500 /mo" at bounding box center [145, 192] width 291 height 313
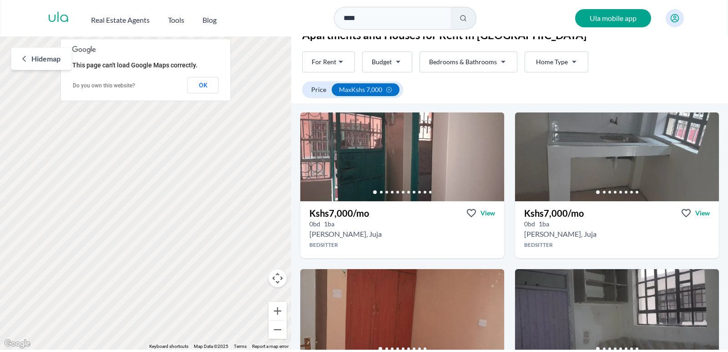
scroll to position [0, 0]
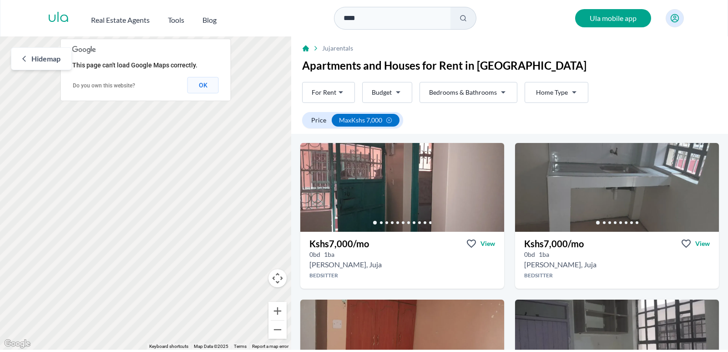
click at [201, 86] on button "OK" at bounding box center [203, 85] width 31 height 16
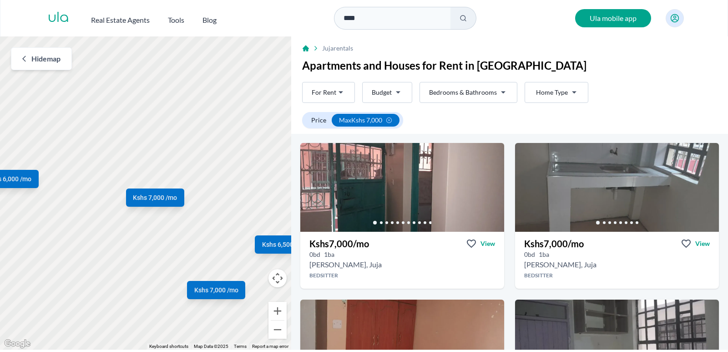
drag, startPoint x: 112, startPoint y: 197, endPoint x: 216, endPoint y: 186, distance: 104.4
click at [220, 189] on div "Kshs 7,000 /mo Kshs 7,000 /mo Kshs 6,000 /mo Kshs 7,000 /mo Kshs 6,500 /mo" at bounding box center [145, 192] width 291 height 313
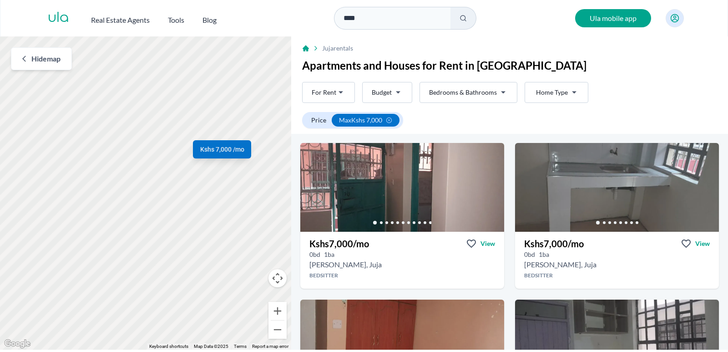
drag, startPoint x: 223, startPoint y: 196, endPoint x: 87, endPoint y: 219, distance: 138.2
click at [87, 219] on div "Kshs 7,000 /mo Kshs 7,000 /mo Kshs 6,000 /mo Kshs 7,000 /mo Kshs 6,500 /mo" at bounding box center [145, 192] width 291 height 313
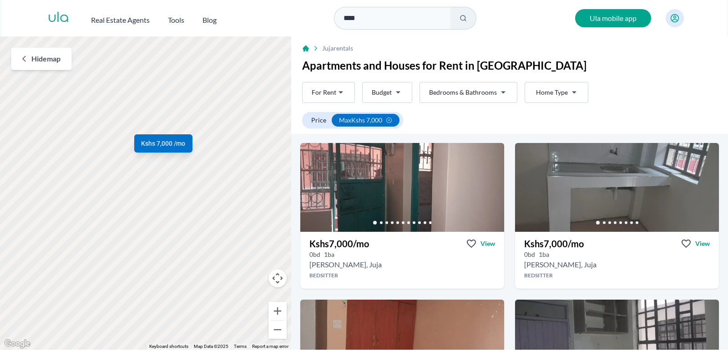
drag, startPoint x: 224, startPoint y: 163, endPoint x: 157, endPoint y: 186, distance: 70.6
click at [157, 186] on div "Kshs 7,000 /mo Kshs 7,000 /mo Kshs 6,000 /mo Kshs 7,000 /mo Kshs 6,500 /mo" at bounding box center [145, 192] width 291 height 313
drag, startPoint x: 100, startPoint y: 252, endPoint x: 196, endPoint y: 142, distance: 145.5
click at [197, 137] on div "Kshs 7,000 /mo Kshs 7,000 /mo Kshs 6,000 /mo Kshs 7,000 /mo Kshs 6,500 /mo" at bounding box center [145, 192] width 291 height 313
drag, startPoint x: 249, startPoint y: 128, endPoint x: 147, endPoint y: 240, distance: 152.1
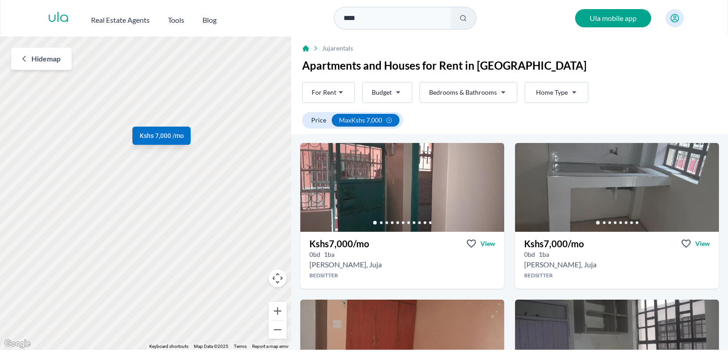
click at [147, 240] on div "Kshs 7,000 /mo Kshs 7,000 /mo Kshs 6,000 /mo Kshs 7,000 /mo Kshs 6,500 /mo" at bounding box center [145, 192] width 291 height 313
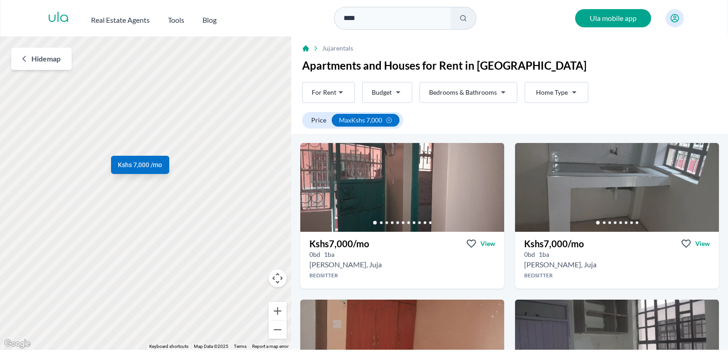
drag, startPoint x: 188, startPoint y: 101, endPoint x: 163, endPoint y: 202, distance: 104.2
click at [163, 202] on div "Kshs 7,000 /mo Kshs 7,000 /mo Kshs 6,000 /mo Kshs 7,000 /mo Kshs 6,500 /mo" at bounding box center [145, 192] width 291 height 313
drag, startPoint x: 208, startPoint y: 128, endPoint x: 211, endPoint y: 78, distance: 50.7
click at [211, 78] on div "Kshs 7,000 /mo Kshs 7,000 /mo Kshs 6,000 /mo Kshs 7,000 /mo Kshs 6,500 /mo" at bounding box center [145, 192] width 291 height 313
drag, startPoint x: 269, startPoint y: 144, endPoint x: 167, endPoint y: 74, distance: 124.1
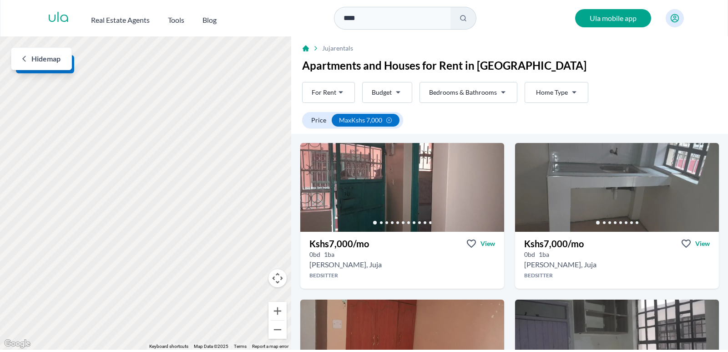
click at [167, 74] on div "Kshs 7,000 /mo Kshs 7,000 /mo Kshs 6,000 /mo Kshs 7,000 /mo Kshs 6,500 /mo" at bounding box center [145, 192] width 291 height 313
drag, startPoint x: 221, startPoint y: 100, endPoint x: 198, endPoint y: 268, distance: 169.1
click at [198, 268] on div "Kshs 7,000 /mo Kshs 7,000 /mo Kshs 6,000 /mo Kshs 7,000 /mo Kshs 6,500 /mo" at bounding box center [145, 192] width 291 height 313
drag, startPoint x: 192, startPoint y: 254, endPoint x: 226, endPoint y: 165, distance: 94.9
click at [226, 165] on div "Kshs 7,000 /mo Kshs 7,000 /mo Kshs 6,000 /mo Kshs 7,000 /mo Kshs 6,500 /mo" at bounding box center [145, 192] width 291 height 313
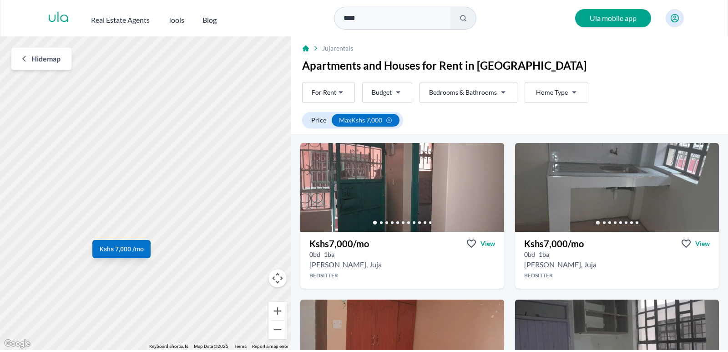
drag, startPoint x: 232, startPoint y: 158, endPoint x: 236, endPoint y: 225, distance: 67.1
click at [236, 225] on div "Kshs 7,000 /mo Kshs 7,000 /mo Kshs 6,000 /mo Kshs 7,000 /mo Kshs 6,500 /mo" at bounding box center [145, 192] width 291 height 313
drag, startPoint x: 184, startPoint y: 184, endPoint x: 205, endPoint y: 330, distance: 146.7
click at [205, 330] on div "Kshs 7,000 /mo Kshs 7,000 /mo Kshs 6,000 /mo Kshs 7,000 /mo Kshs 6,500 /mo" at bounding box center [145, 192] width 291 height 313
drag, startPoint x: 198, startPoint y: 213, endPoint x: 70, endPoint y: 193, distance: 130.0
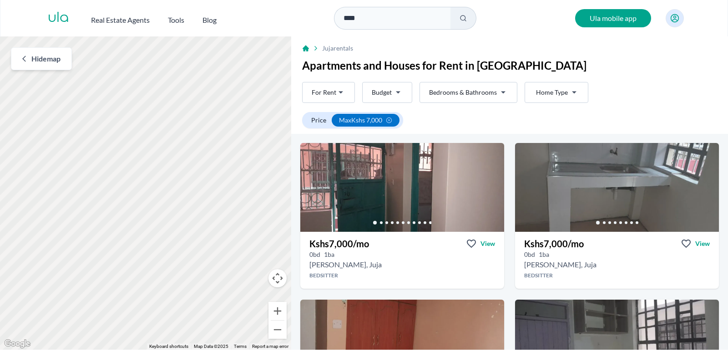
click at [54, 207] on div "Kshs 7,000 /mo Kshs 7,000 /mo Kshs 6,000 /mo Kshs 7,000 /mo Kshs 6,500 /mo" at bounding box center [145, 192] width 291 height 313
drag, startPoint x: 233, startPoint y: 235, endPoint x: 189, endPoint y: 106, distance: 136.6
click at [189, 106] on div "Kshs 7,000 /mo Kshs 7,000 /mo Kshs 6,000 /mo Kshs 7,000 /mo Kshs 6,500 /mo" at bounding box center [145, 192] width 291 height 313
drag, startPoint x: 195, startPoint y: 185, endPoint x: 194, endPoint y: 161, distance: 24.6
click at [194, 161] on div "Kshs 7,000 /mo Kshs 7,000 /mo Kshs 6,000 /mo Kshs 7,000 /mo Kshs 6,500 /mo" at bounding box center [145, 192] width 291 height 313
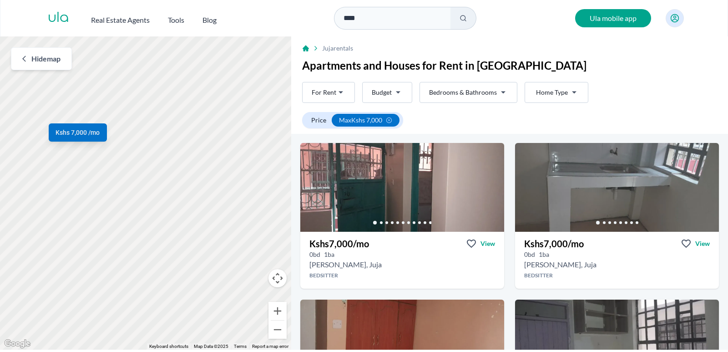
drag, startPoint x: 191, startPoint y: 161, endPoint x: 232, endPoint y: 232, distance: 82.2
click at [232, 232] on div "Kshs 7,000 /mo Kshs 7,000 /mo Kshs 6,000 /mo Kshs 7,000 /mo Kshs 6,500 /mo" at bounding box center [145, 192] width 291 height 313
drag, startPoint x: 85, startPoint y: 104, endPoint x: 131, endPoint y: 137, distance: 57.0
click at [131, 137] on div "Kshs 7,000 /mo Kshs 7,000 /mo Kshs 6,000 /mo Kshs 7,000 /mo Kshs 6,500 /mo" at bounding box center [145, 192] width 291 height 313
drag, startPoint x: 84, startPoint y: 122, endPoint x: 237, endPoint y: 188, distance: 166.2
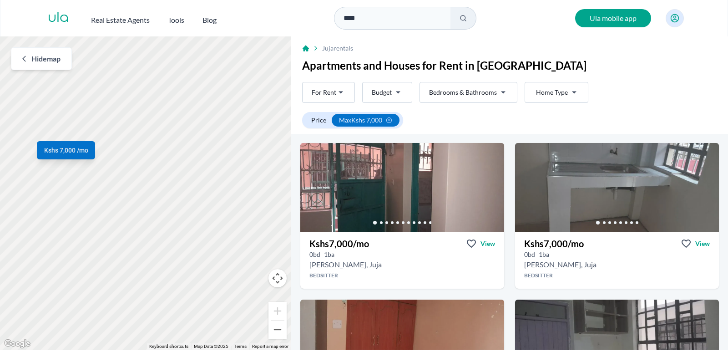
click at [235, 189] on div "Kshs 7,000 /mo Kshs 7,000 /mo Kshs 6,000 /mo Kshs 7,000 /mo Kshs 6,500 /mo" at bounding box center [145, 192] width 291 height 313
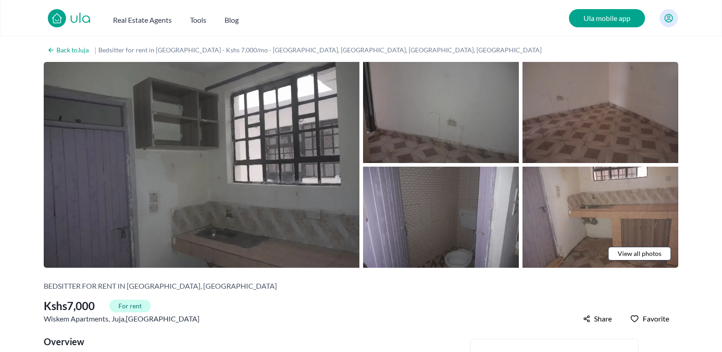
click at [612, 15] on h2 "Ula mobile app" at bounding box center [607, 18] width 76 height 18
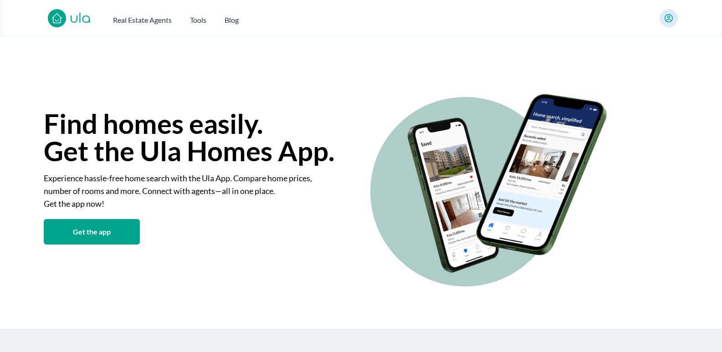
click at [89, 234] on button "Get the app" at bounding box center [92, 231] width 96 height 25
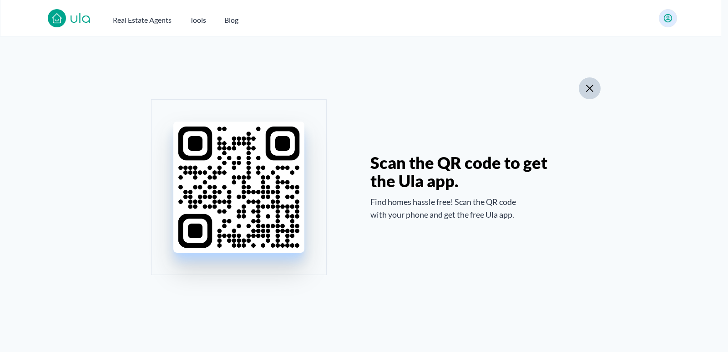
click at [585, 85] on icon "button" at bounding box center [589, 88] width 11 height 11
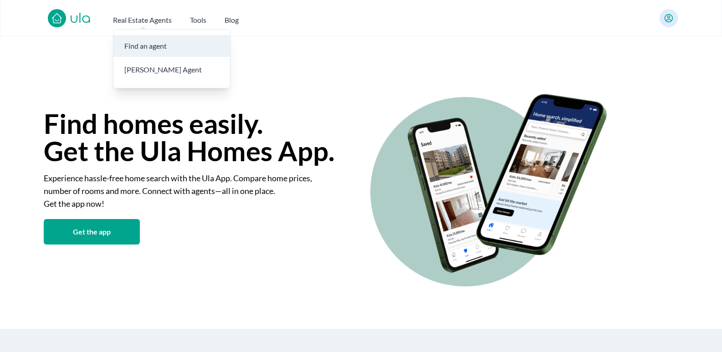
click at [159, 48] on h3 "Find an agent" at bounding box center [171, 46] width 117 height 22
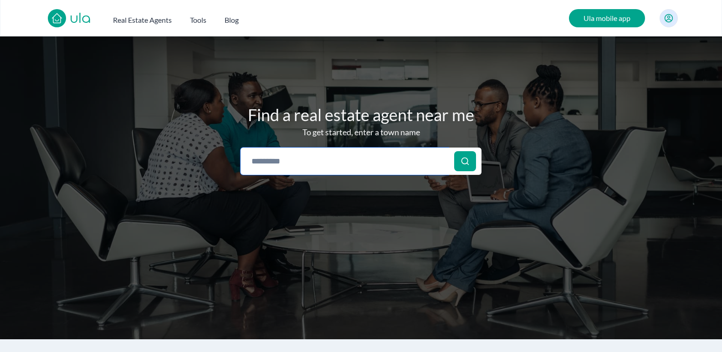
click at [380, 161] on main "Find a Real Estate Company or Agent in Your Town in Kenya Find a real estate ag…" at bounding box center [361, 187] width 722 height 303
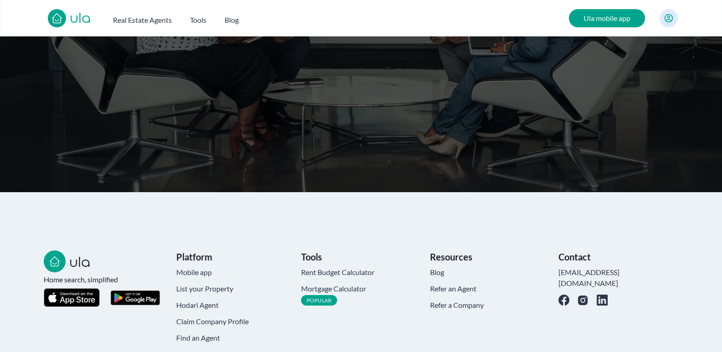
scroll to position [11, 0]
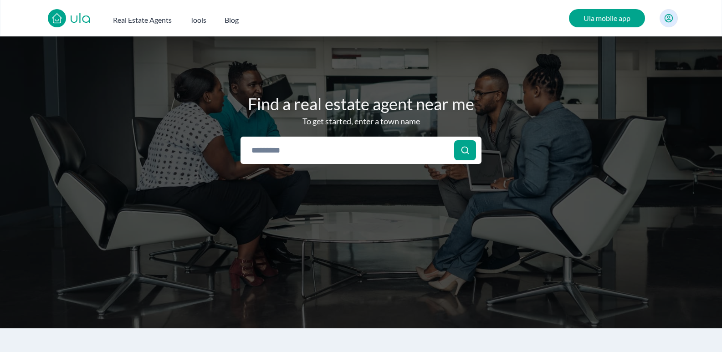
click at [80, 23] on link "ula" at bounding box center [80, 19] width 21 height 16
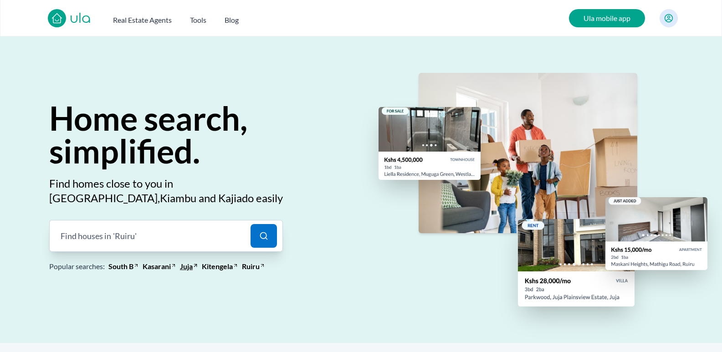
click at [186, 263] on link "Juja" at bounding box center [186, 266] width 13 height 11
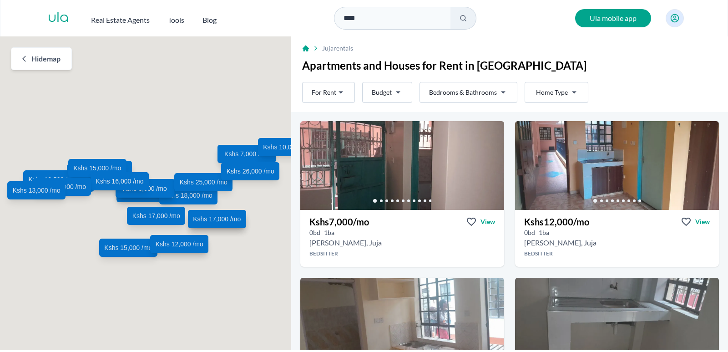
click at [381, 93] on html "Are you a real estate agent? Reach more buyers and renters. Sign up Ula Homes A…" at bounding box center [364, 175] width 728 height 350
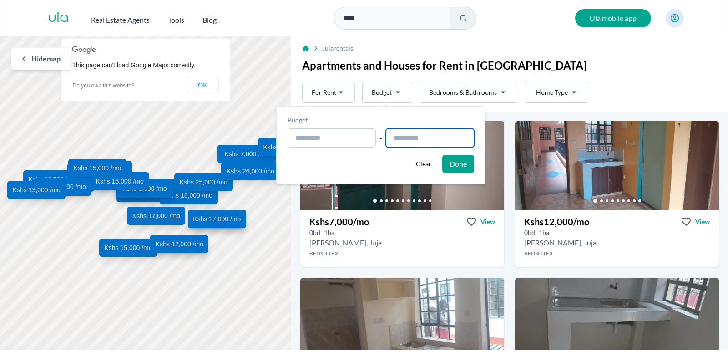
click at [409, 135] on input "text" at bounding box center [430, 137] width 88 height 19
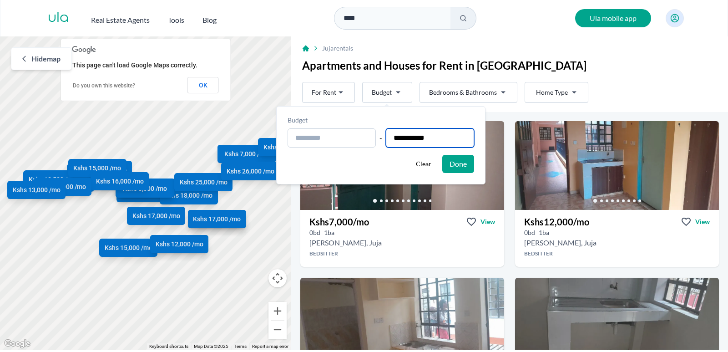
click at [421, 138] on input "**********" at bounding box center [430, 137] width 88 height 19
type input "**********"
click at [477, 173] on div "**********" at bounding box center [380, 145] width 209 height 78
click at [465, 157] on button "Done" at bounding box center [458, 164] width 32 height 18
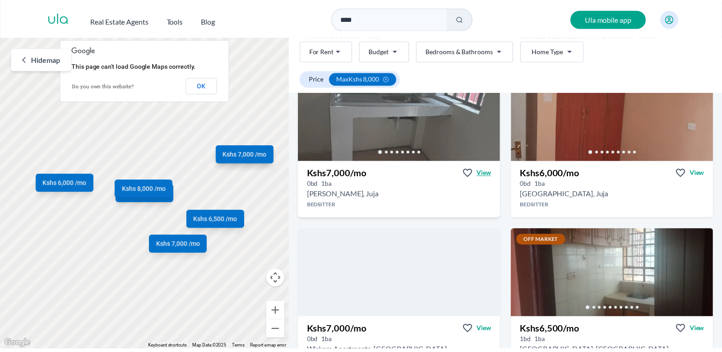
scroll to position [379, 0]
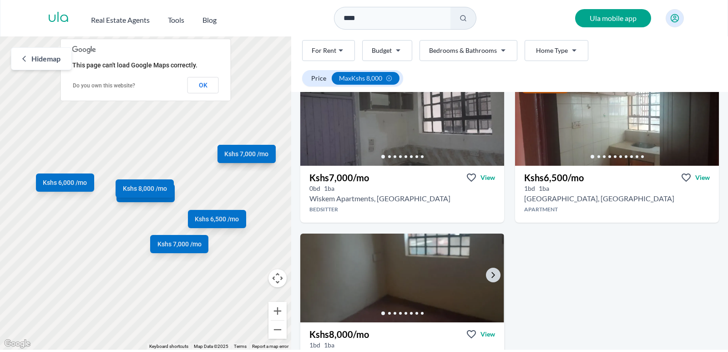
click at [463, 266] on img at bounding box center [402, 277] width 214 height 93
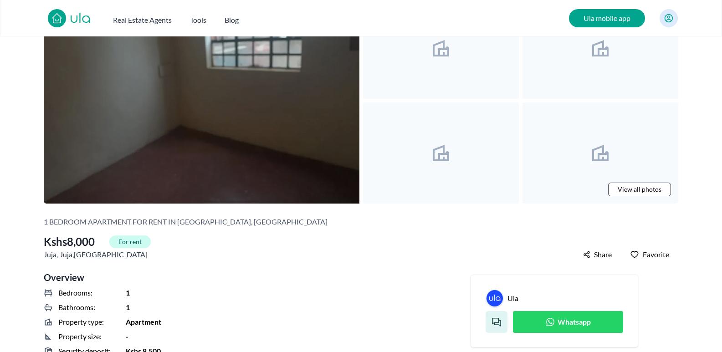
scroll to position [76, 0]
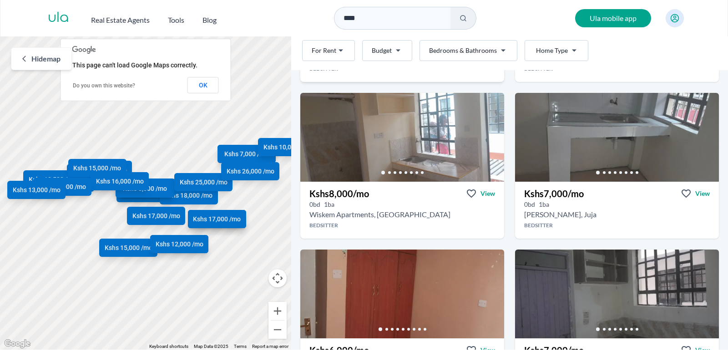
scroll to position [76, 0]
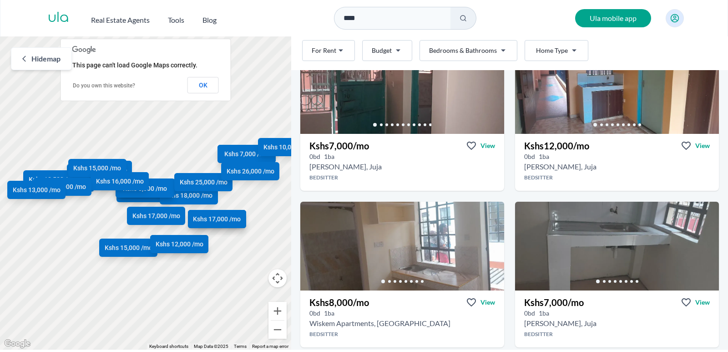
click at [399, 51] on html "Are you a real estate agent? Reach more buyers and renters. Sign up Ula Homes A…" at bounding box center [364, 175] width 728 height 350
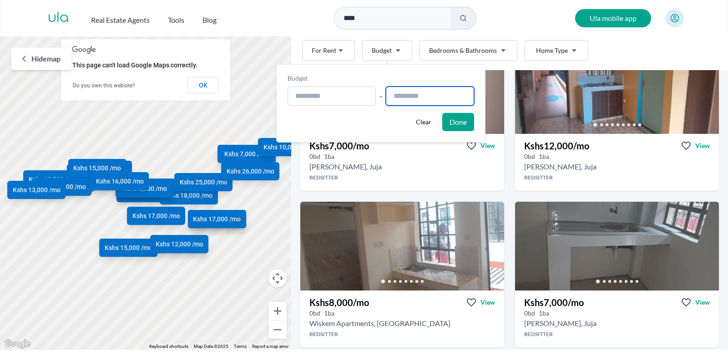
click at [414, 88] on input "text" at bounding box center [430, 95] width 88 height 19
type input "**********"
click at [445, 98] on input "**********" at bounding box center [430, 95] width 88 height 19
click at [464, 118] on button "Done" at bounding box center [458, 122] width 32 height 18
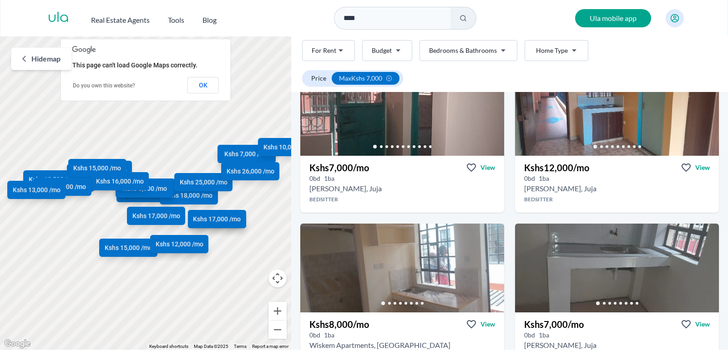
scroll to position [98, 0]
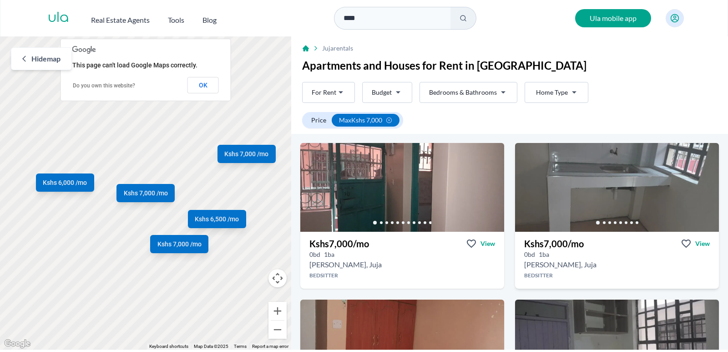
click at [590, 261] on div "[PERSON_NAME], Juja" at bounding box center [617, 264] width 204 height 11
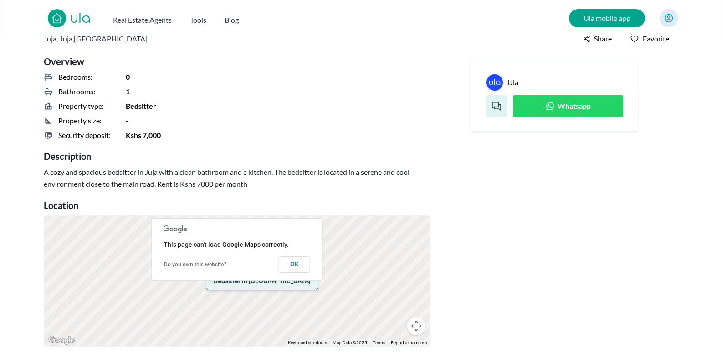
scroll to position [304, 0]
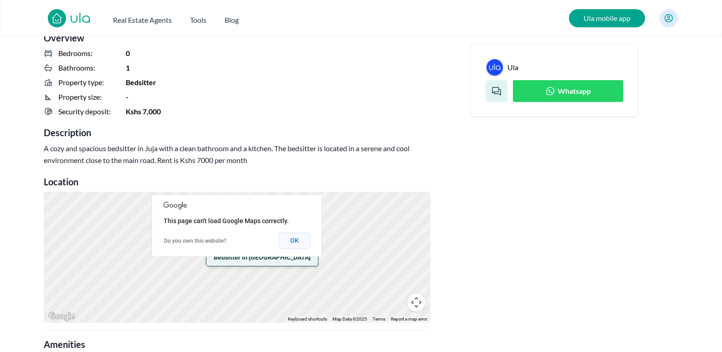
click at [299, 240] on button "OK" at bounding box center [294, 241] width 31 height 16
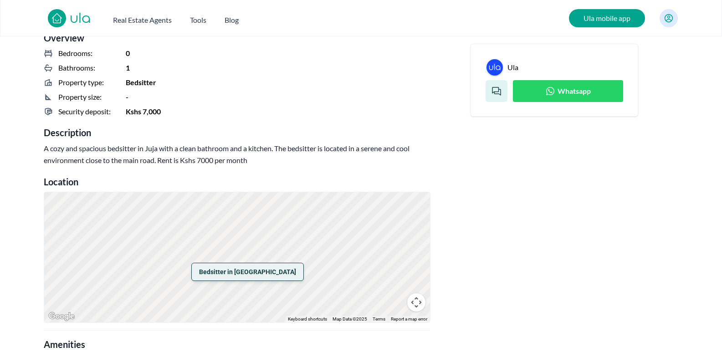
drag, startPoint x: 249, startPoint y: 268, endPoint x: 297, endPoint y: 259, distance: 49.0
click at [297, 259] on div "Bedsitter in [GEOGRAPHIC_DATA]" at bounding box center [237, 257] width 386 height 130
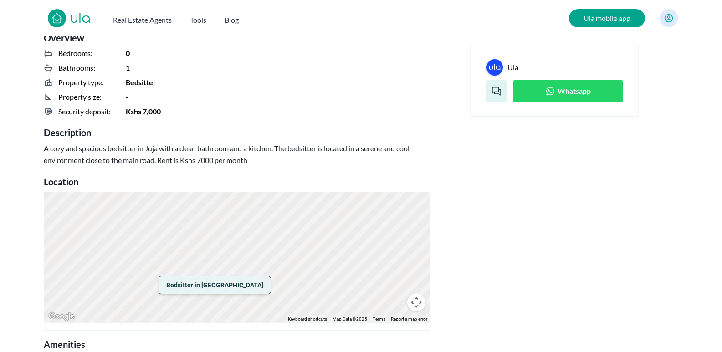
drag, startPoint x: 209, startPoint y: 297, endPoint x: 270, endPoint y: 283, distance: 62.1
click at [270, 283] on div "Bedsitter in [GEOGRAPHIC_DATA]" at bounding box center [237, 257] width 386 height 130
drag, startPoint x: 232, startPoint y: 264, endPoint x: 269, endPoint y: 260, distance: 36.6
click at [269, 260] on div "Bedsitter in [GEOGRAPHIC_DATA]" at bounding box center [237, 257] width 386 height 130
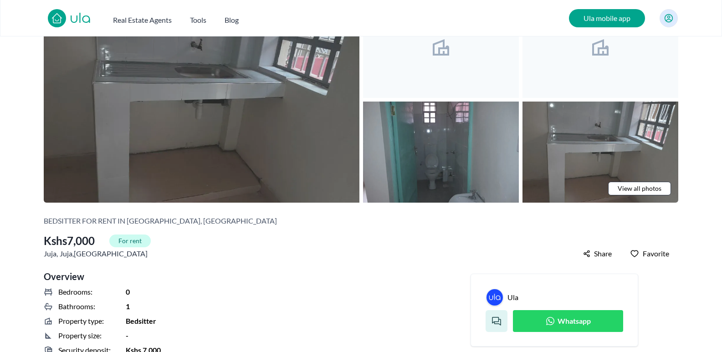
scroll to position [76, 0]
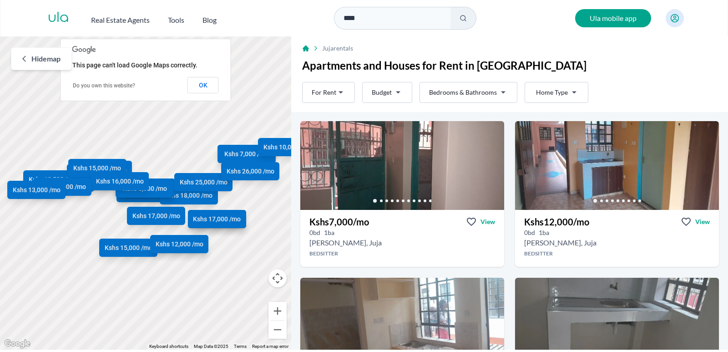
click at [492, 91] on html "Are you a real estate agent? Reach more buyers and renters. Sign up Ula Homes A…" at bounding box center [364, 175] width 728 height 350
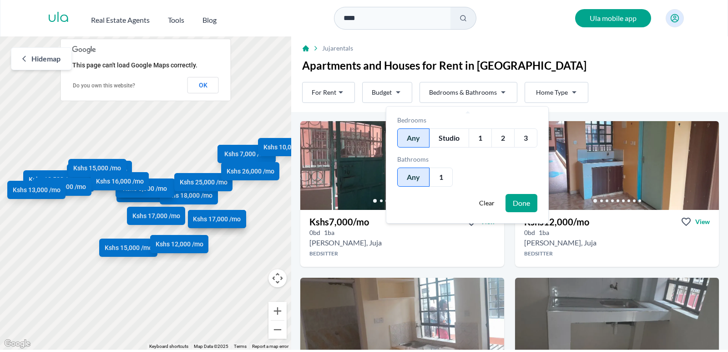
click at [492, 91] on html "Are you a real estate agent? Reach more buyers and renters. Sign up Ula Homes A…" at bounding box center [364, 175] width 728 height 350
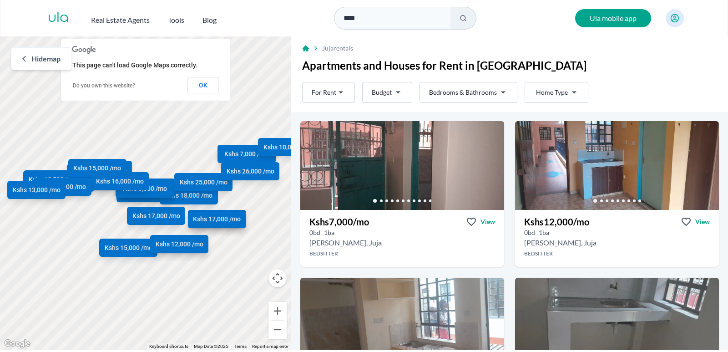
click at [397, 92] on html "Are you a real estate agent? Reach more buyers and renters. Sign up Ula Homes A…" at bounding box center [364, 175] width 728 height 350
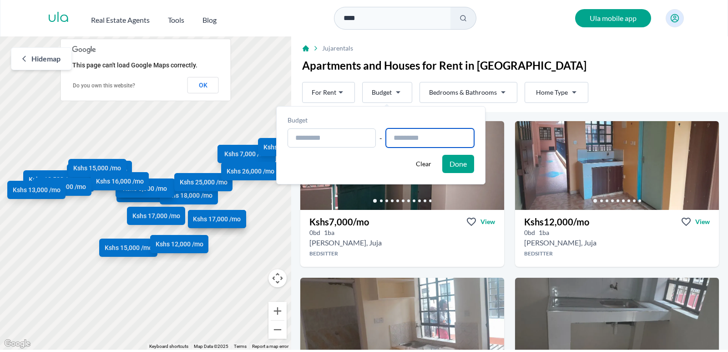
click at [412, 136] on input "text" at bounding box center [430, 137] width 88 height 19
type input "**********"
click at [473, 168] on button "Done" at bounding box center [458, 164] width 32 height 18
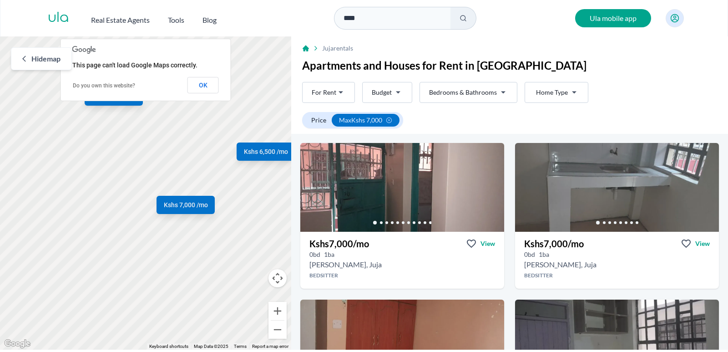
drag, startPoint x: 168, startPoint y: 285, endPoint x: 242, endPoint y: 256, distance: 79.5
click at [250, 264] on div "Kshs 7,000 /mo Kshs 7,000 /mo Kshs 6,000 /mo Kshs 7,000 /mo Kshs 6,500 /mo" at bounding box center [145, 192] width 291 height 313
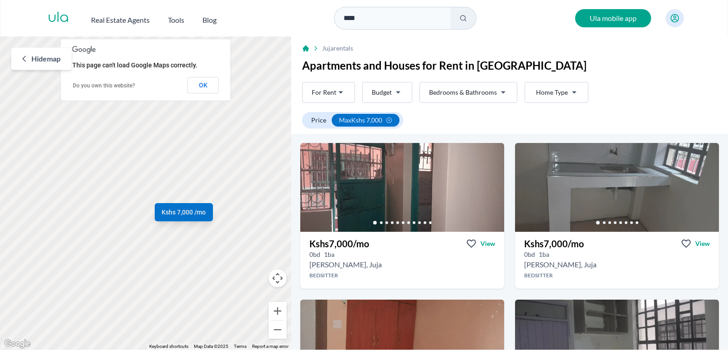
drag, startPoint x: 176, startPoint y: 213, endPoint x: 236, endPoint y: 300, distance: 105.1
click at [236, 300] on div "Kshs 7,000 /mo Kshs 7,000 /mo Kshs 6,000 /mo Kshs 7,000 /mo Kshs 6,500 /mo" at bounding box center [145, 192] width 291 height 313
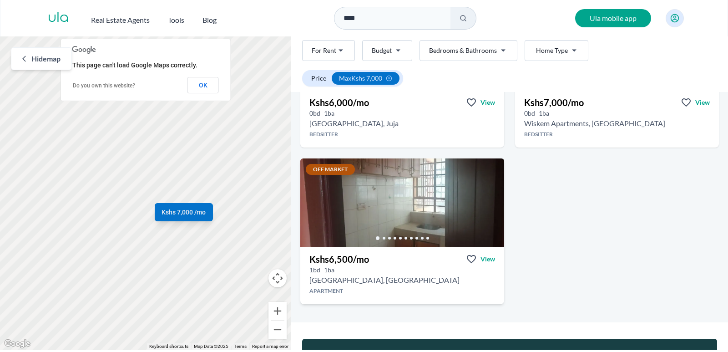
scroll to position [304, 0]
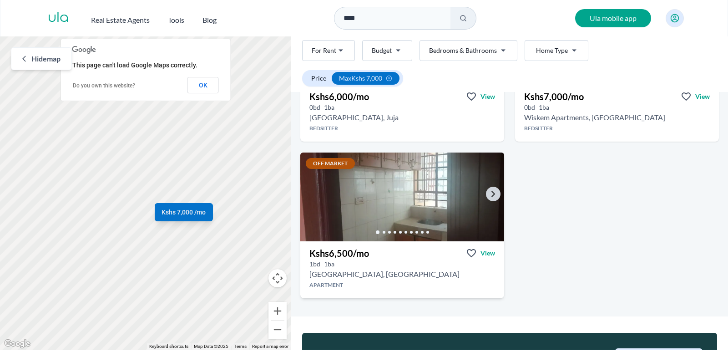
click at [408, 195] on img at bounding box center [402, 196] width 214 height 93
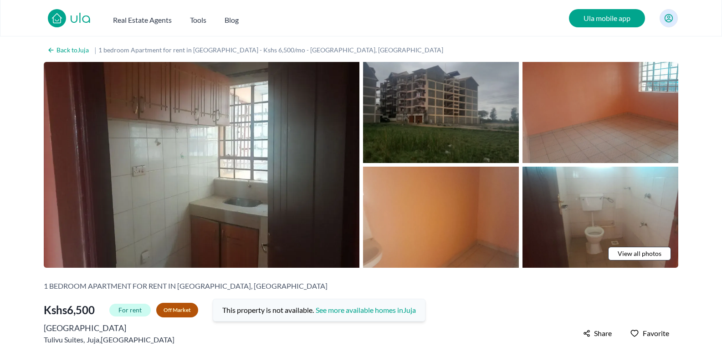
click at [433, 123] on img at bounding box center [441, 112] width 156 height 101
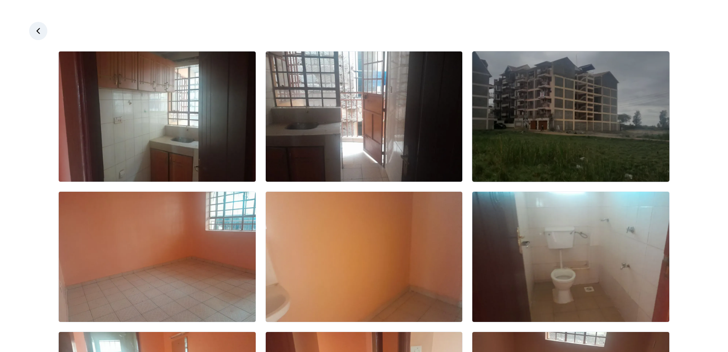
click at [545, 122] on img at bounding box center [571, 116] width 197 height 130
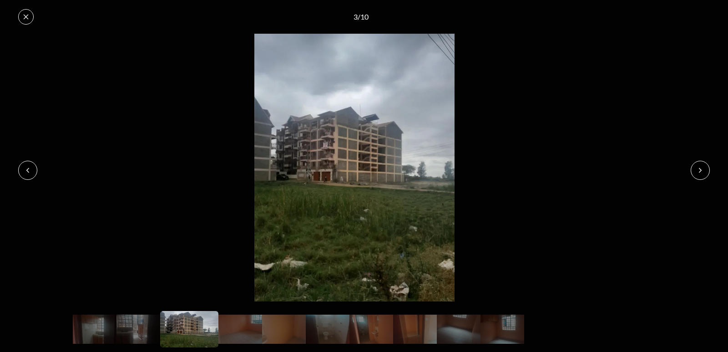
click at [697, 170] on icon at bounding box center [700, 170] width 7 height 7
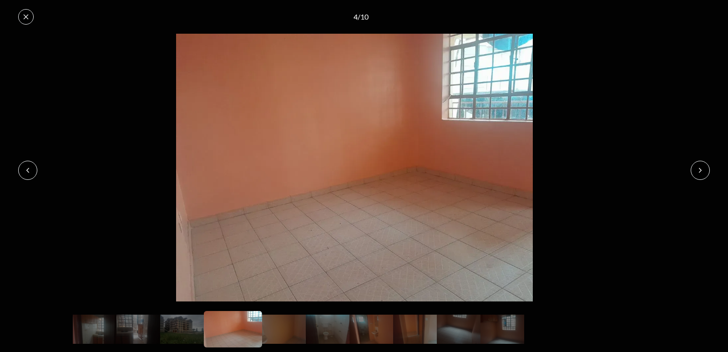
click at [697, 170] on icon at bounding box center [700, 170] width 7 height 7
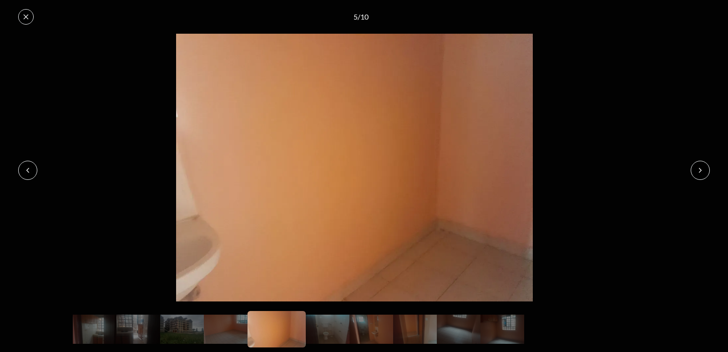
click at [697, 170] on icon at bounding box center [700, 170] width 7 height 7
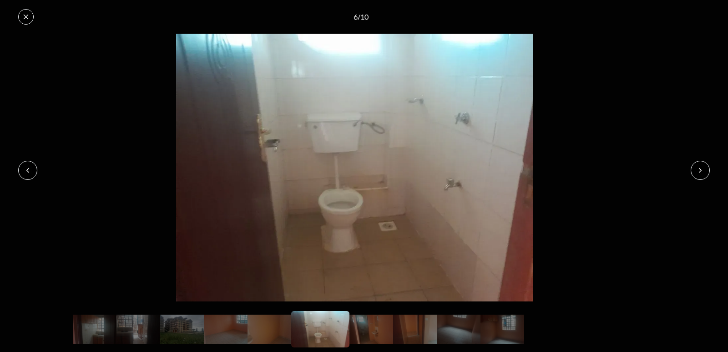
click at [697, 170] on icon at bounding box center [700, 170] width 7 height 7
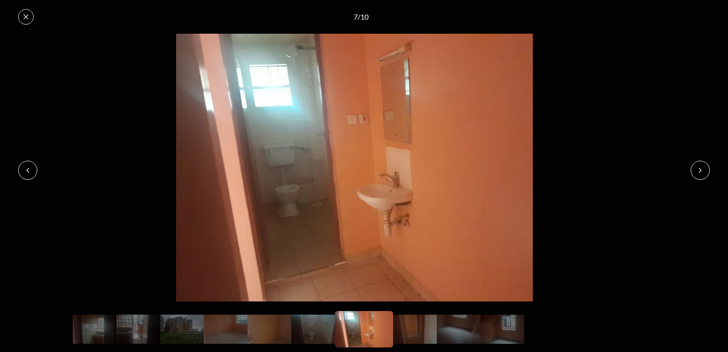
click at [697, 170] on icon at bounding box center [700, 170] width 7 height 7
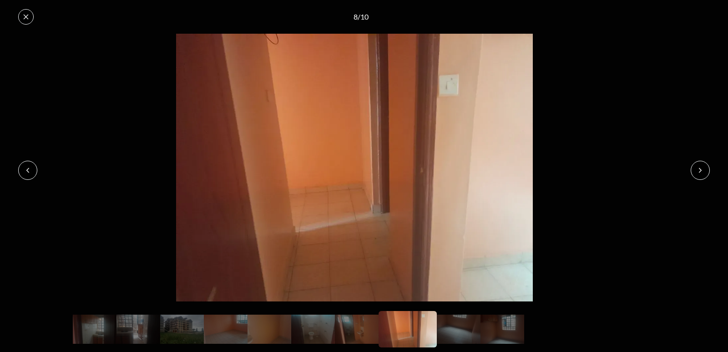
click at [697, 170] on icon at bounding box center [700, 170] width 7 height 7
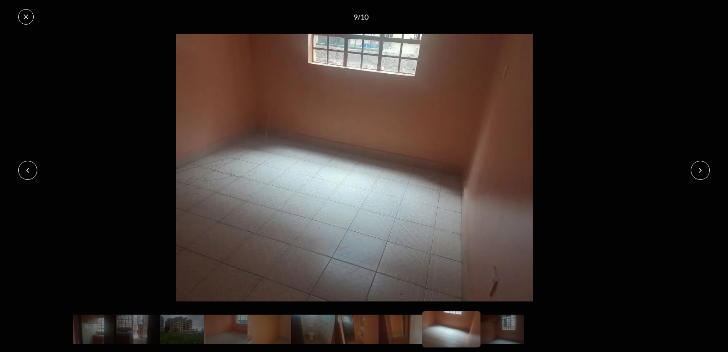
click at [23, 168] on button at bounding box center [27, 170] width 19 height 19
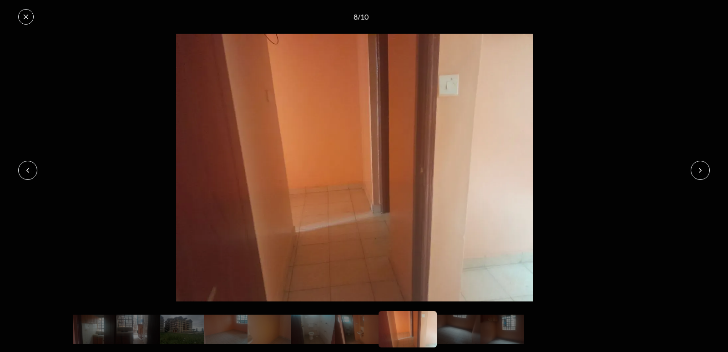
click at [699, 174] on button at bounding box center [700, 170] width 19 height 19
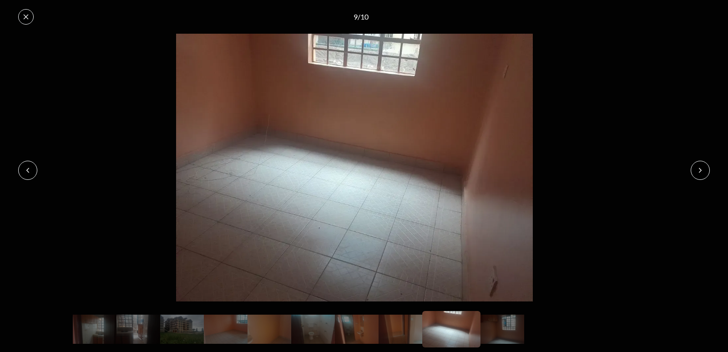
click at [699, 174] on button at bounding box center [700, 170] width 19 height 19
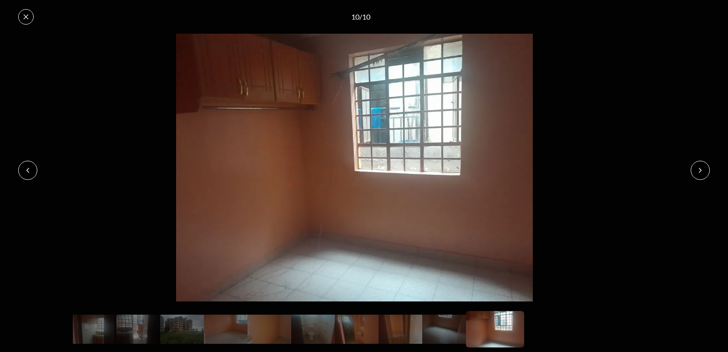
click at [699, 174] on button at bounding box center [700, 170] width 19 height 19
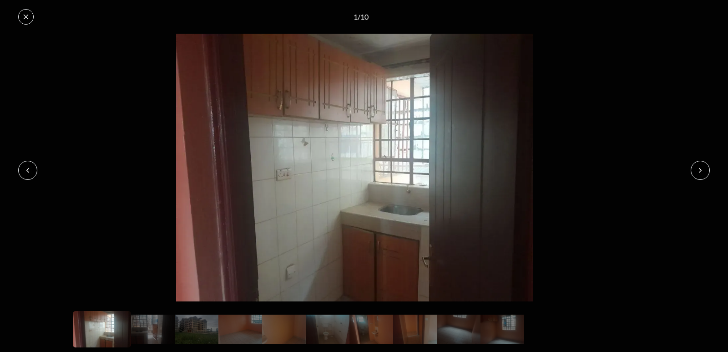
click at [699, 174] on button at bounding box center [700, 170] width 19 height 19
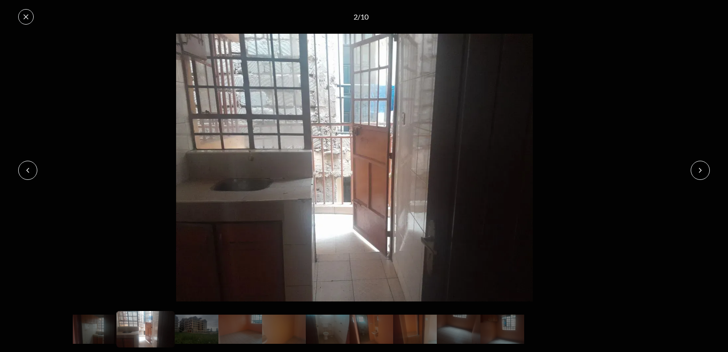
click at [699, 174] on button at bounding box center [700, 170] width 19 height 19
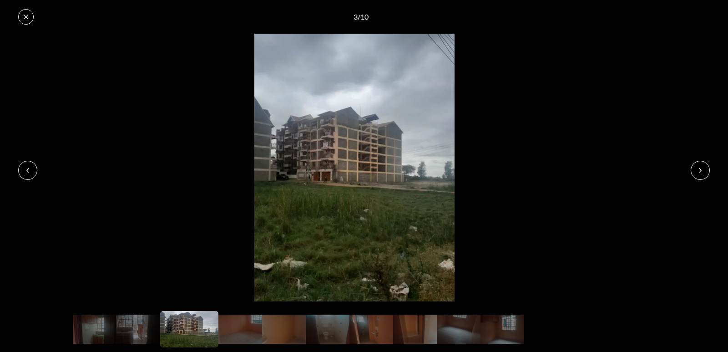
click at [30, 14] on button at bounding box center [25, 16] width 15 height 15
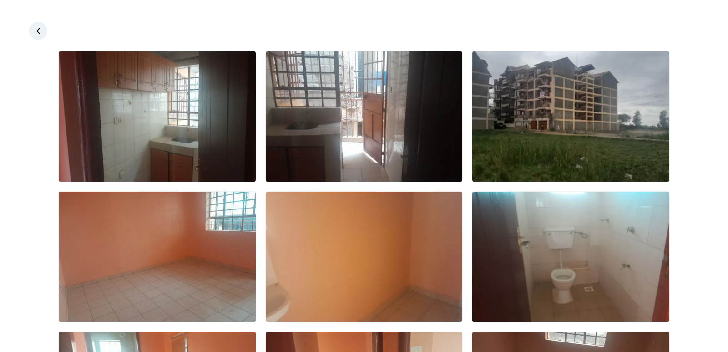
click at [40, 28] on icon at bounding box center [38, 30] width 9 height 9
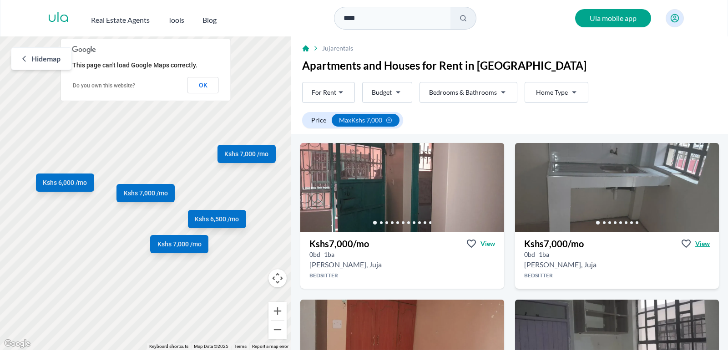
click at [696, 245] on span "View" at bounding box center [703, 243] width 15 height 9
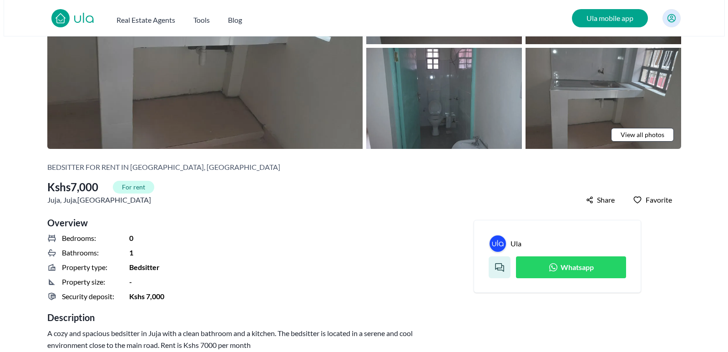
scroll to position [152, 0]
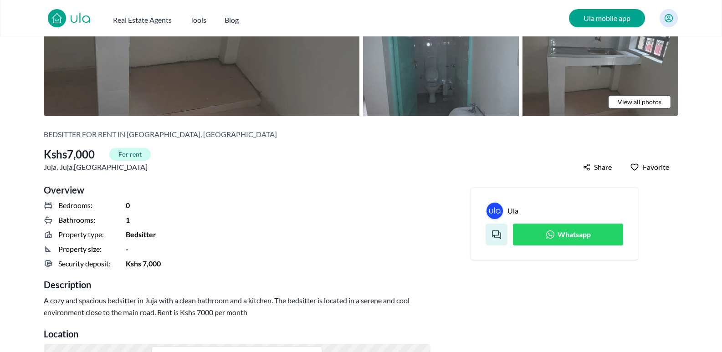
click at [630, 97] on span "View all photos" at bounding box center [639, 101] width 44 height 9
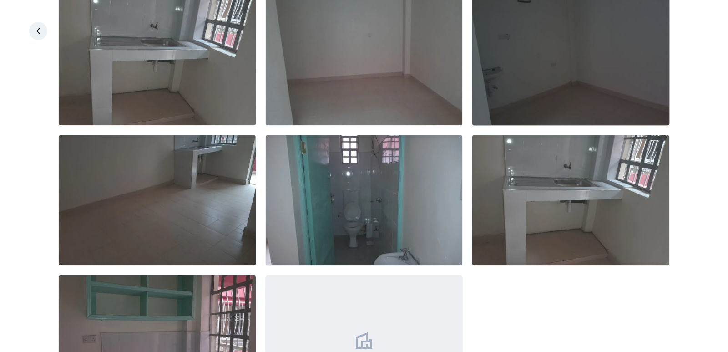
scroll to position [132, 0]
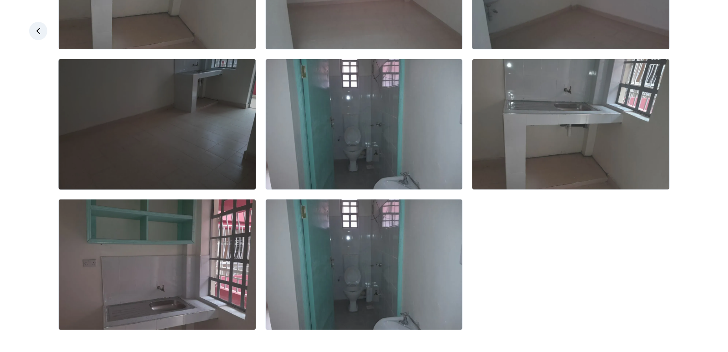
click at [202, 168] on img at bounding box center [157, 124] width 197 height 130
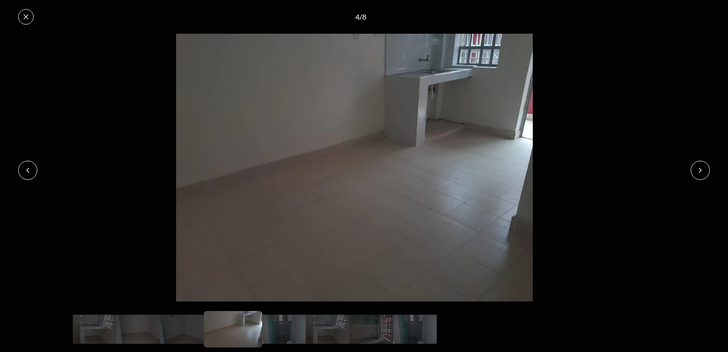
click at [702, 171] on icon at bounding box center [700, 170] width 7 height 7
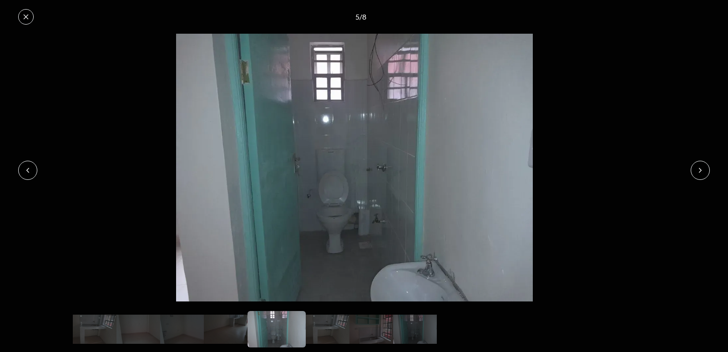
click at [27, 14] on icon at bounding box center [25, 16] width 7 height 7
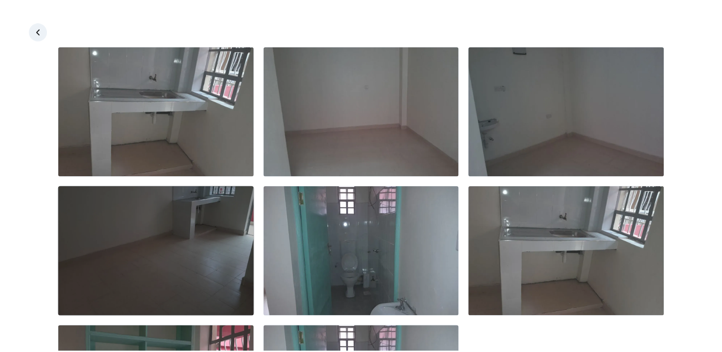
scroll to position [0, 0]
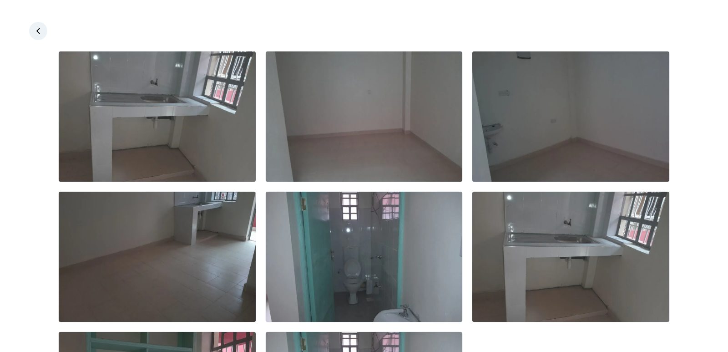
click at [36, 34] on icon at bounding box center [38, 30] width 9 height 9
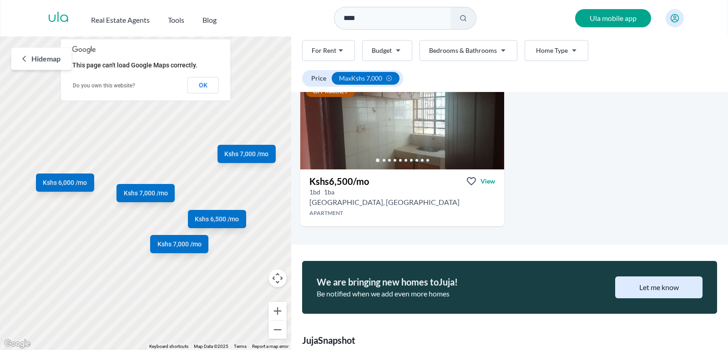
scroll to position [379, 0]
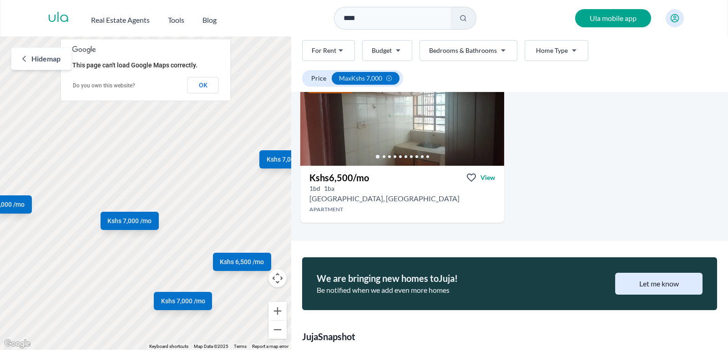
drag, startPoint x: 170, startPoint y: 143, endPoint x: 204, endPoint y: 193, distance: 59.6
click at [204, 193] on div "Kshs 7,000 /mo Kshs 7,000 /mo Kshs 6,000 /mo Kshs 7,000 /mo Kshs 6,500 /mo" at bounding box center [145, 192] width 291 height 313
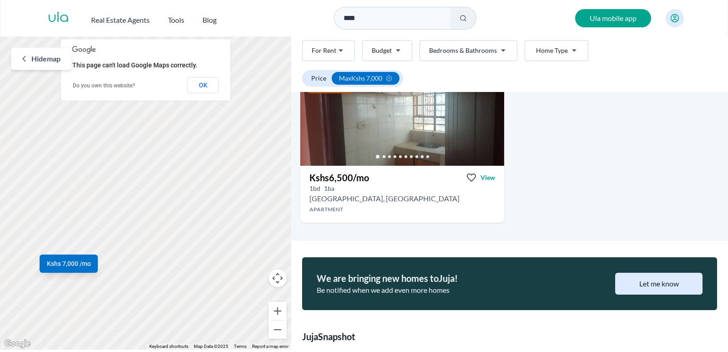
drag, startPoint x: 112, startPoint y: 258, endPoint x: 171, endPoint y: 241, distance: 61.8
click at [171, 242] on div "Kshs 7,000 /mo Kshs 7,000 /mo Kshs 6,000 /mo Kshs 7,000 /mo Kshs 6,500 /mo" at bounding box center [145, 192] width 291 height 313
drag, startPoint x: 132, startPoint y: 251, endPoint x: 177, endPoint y: 250, distance: 44.2
click at [177, 250] on div "Kshs 7,000 /mo Kshs 7,000 /mo Kshs 6,000 /mo Kshs 7,000 /mo Kshs 6,500 /mo" at bounding box center [145, 192] width 291 height 313
drag, startPoint x: 134, startPoint y: 254, endPoint x: 180, endPoint y: 252, distance: 46.1
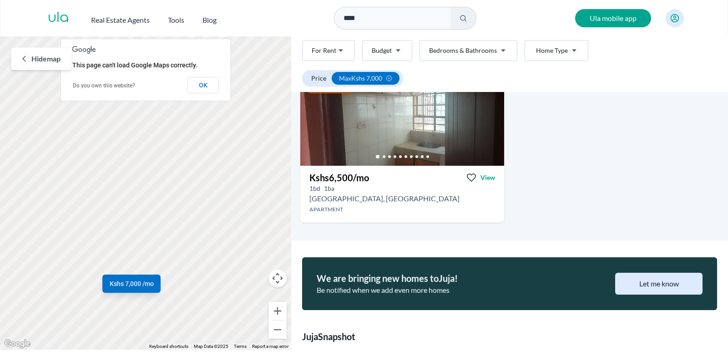
click at [180, 252] on div "Kshs 7,000 /mo Kshs 7,000 /mo Kshs 6,000 /mo Kshs 7,000 /mo Kshs 6,500 /mo" at bounding box center [145, 192] width 291 height 313
drag, startPoint x: 145, startPoint y: 280, endPoint x: 126, endPoint y: 205, distance: 77.9
click at [126, 205] on div "Kshs 7,000 /mo Kshs 7,000 /mo Kshs 6,000 /mo Kshs 7,000 /mo Kshs 6,500 /mo" at bounding box center [145, 192] width 291 height 313
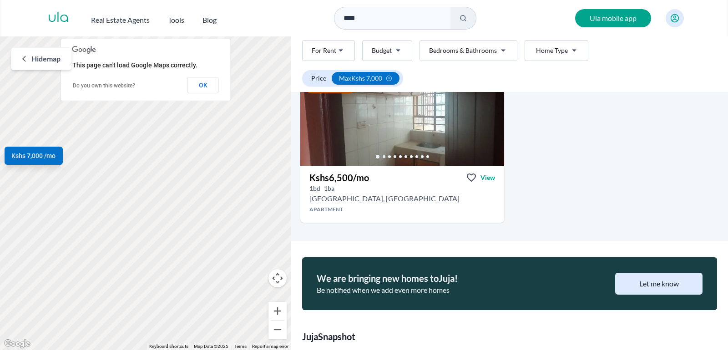
drag, startPoint x: 155, startPoint y: 255, endPoint x: 107, endPoint y: 142, distance: 122.6
click at [107, 142] on div "Kshs 7,000 /mo Kshs 7,000 /mo Kshs 6,000 /mo Kshs 7,000 /mo Kshs 6,500 /mo" at bounding box center [145, 192] width 291 height 313
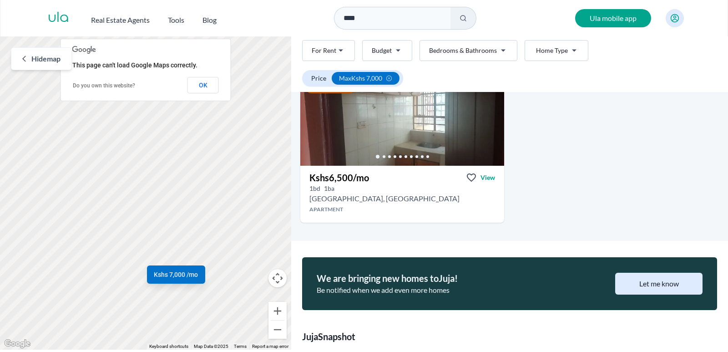
drag, startPoint x: 119, startPoint y: 150, endPoint x: 247, endPoint y: 259, distance: 168.3
click at [247, 259] on div "Kshs 7,000 /mo Kshs 7,000 /mo Kshs 6,000 /mo Kshs 7,000 /mo Kshs 6,500 /mo" at bounding box center [145, 192] width 291 height 313
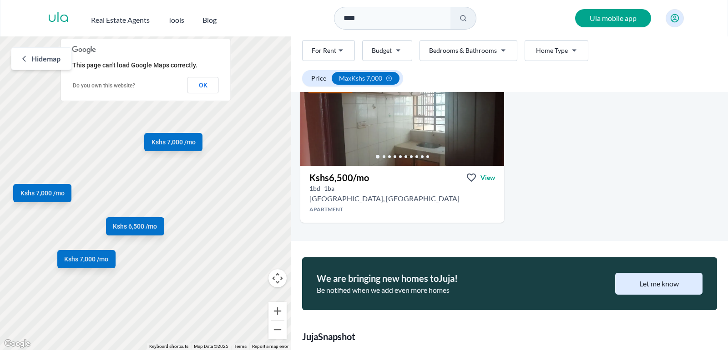
drag, startPoint x: 209, startPoint y: 163, endPoint x: 110, endPoint y: 179, distance: 100.4
click at [110, 179] on div "Kshs 7,000 /mo Kshs 7,000 /mo Kshs 6,000 /mo Kshs 7,000 /mo Kshs 6,500 /mo" at bounding box center [145, 192] width 291 height 313
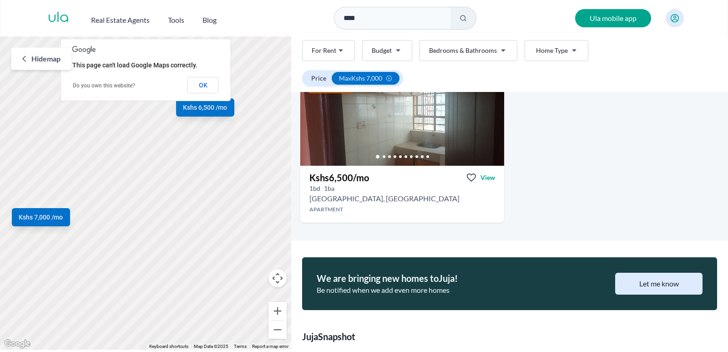
drag, startPoint x: 104, startPoint y: 278, endPoint x: 43, endPoint y: 120, distance: 169.3
click at [43, 120] on div "Kshs 7,000 /mo Kshs 7,000 /mo Kshs 6,000 /mo Kshs 7,000 /mo Kshs 6,500 /mo" at bounding box center [145, 192] width 291 height 313
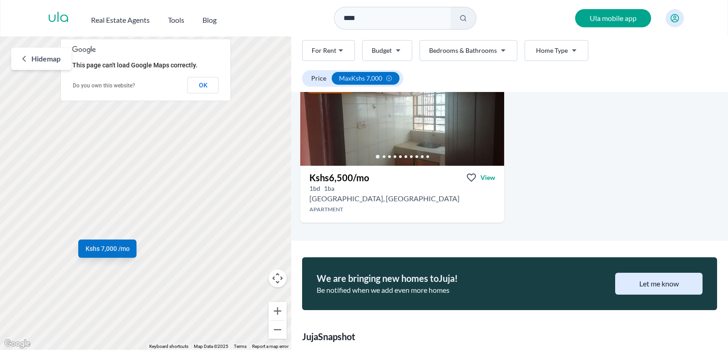
drag, startPoint x: 135, startPoint y: 209, endPoint x: 184, endPoint y: 209, distance: 49.2
click at [184, 209] on div "Kshs 7,000 /mo Kshs 7,000 /mo Kshs 6,000 /mo Kshs 7,000 /mo Kshs 6,500 /mo" at bounding box center [145, 192] width 291 height 313
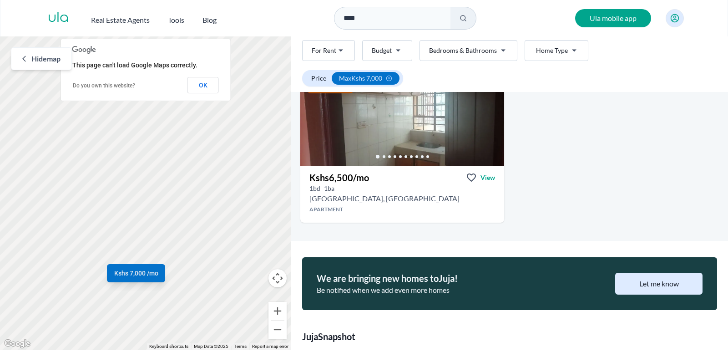
drag, startPoint x: 142, startPoint y: 262, endPoint x: 159, endPoint y: 279, distance: 24.5
click at [159, 279] on div "Kshs 7,000 /mo Kshs 7,000 /mo Kshs 6,000 /mo Kshs 7,000 /mo Kshs 6,500 /mo" at bounding box center [145, 192] width 291 height 313
drag, startPoint x: 132, startPoint y: 293, endPoint x: 128, endPoint y: 287, distance: 7.2
click at [133, 290] on span "Kshs 7,000 /mo" at bounding box center [155, 291] width 44 height 9
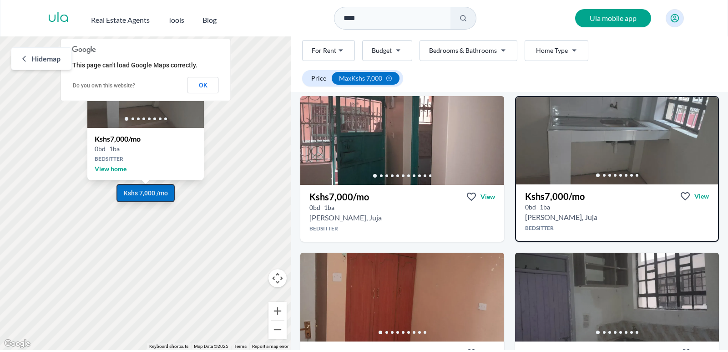
click at [129, 287] on div "Kshs 7,000 /mo Kshs 7,000 /mo Kshs 6,000 /mo Kshs 7,000 /mo Kshs 6,500 /mo" at bounding box center [145, 192] width 291 height 313
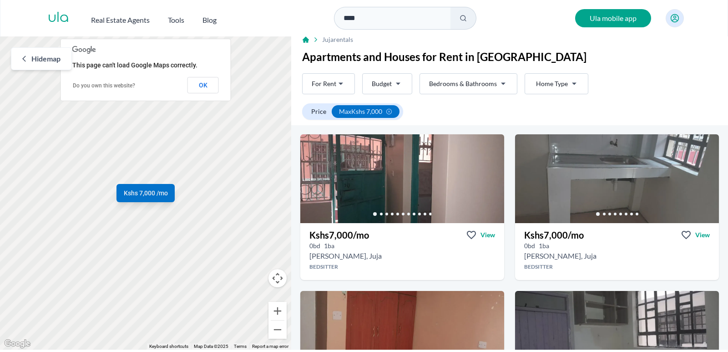
scroll to position [0, 0]
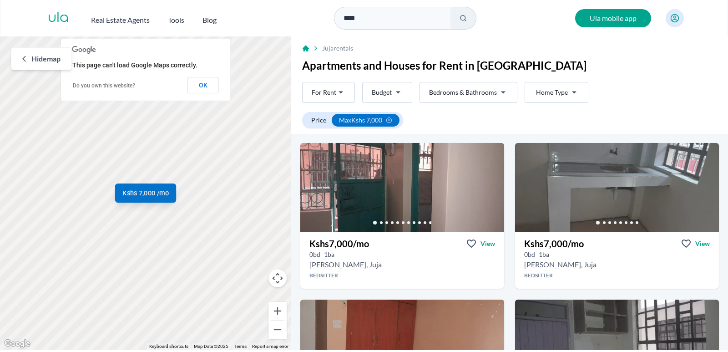
click at [136, 195] on span "Kshs 7,000 /mo" at bounding box center [145, 193] width 46 height 10
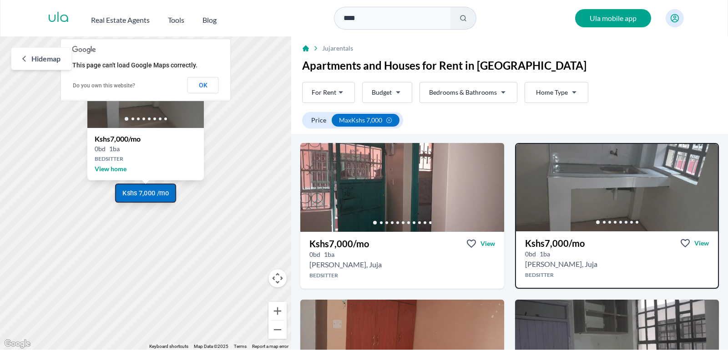
click at [136, 195] on span "Kshs 7,000 /mo" at bounding box center [145, 193] width 46 height 10
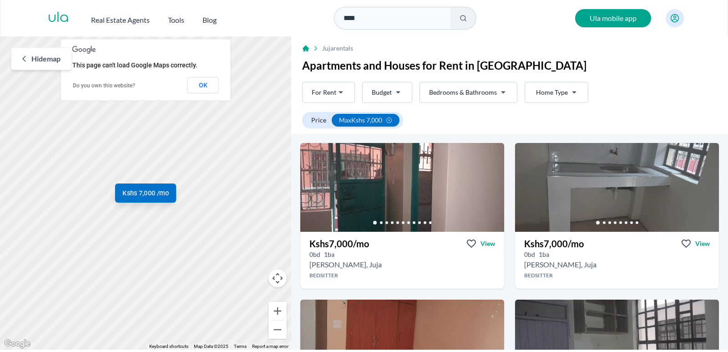
click at [136, 195] on span "Kshs 7,000 /mo" at bounding box center [145, 193] width 46 height 10
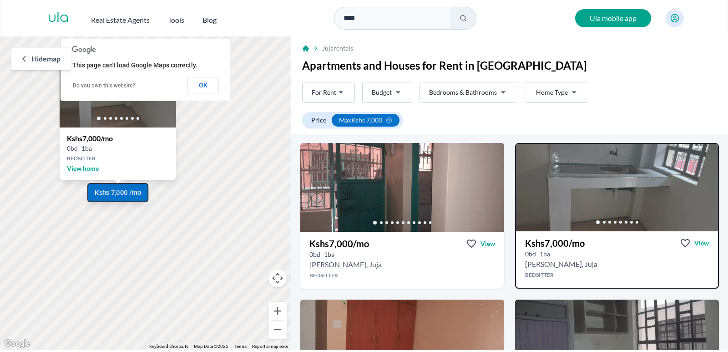
drag, startPoint x: 140, startPoint y: 192, endPoint x: 113, endPoint y: 192, distance: 26.4
click at [112, 192] on span "Kshs 7,000 /mo" at bounding box center [118, 193] width 46 height 10
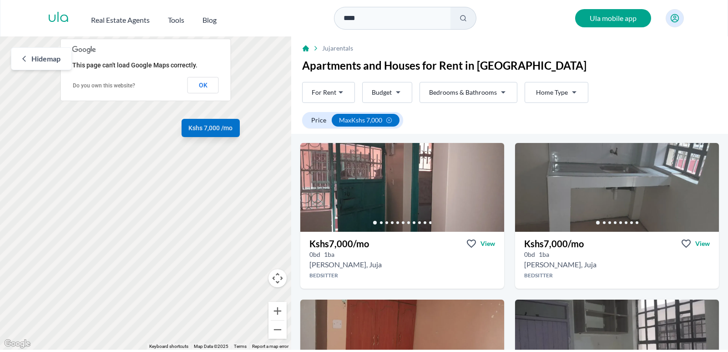
click at [168, 118] on div "Kshs 7,000 /mo Kshs 7,000 /mo Kshs 6,000 /mo Kshs 7,000 /mo Kshs 6,500 /mo" at bounding box center [145, 192] width 291 height 313
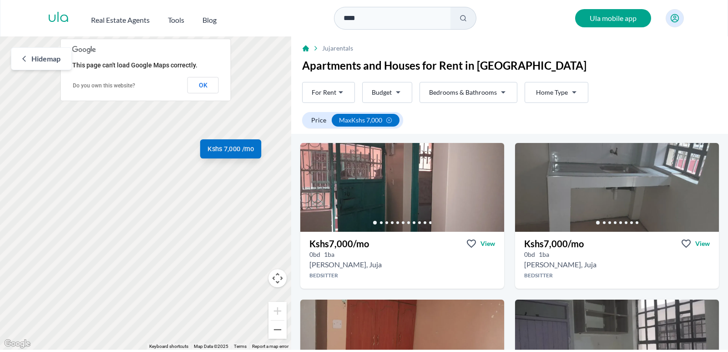
drag, startPoint x: 211, startPoint y: 131, endPoint x: 219, endPoint y: 150, distance: 20.9
click at [219, 150] on span "Kshs 7,000 /mo" at bounding box center [231, 149] width 46 height 10
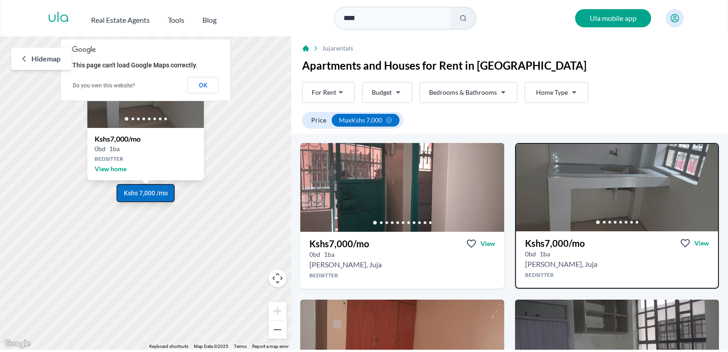
click at [225, 198] on div "Kshs 7,000 /mo Kshs 7,000 /mo Kshs 6,000 /mo Kshs 7,000 /mo Kshs 6,500 /mo" at bounding box center [145, 192] width 291 height 313
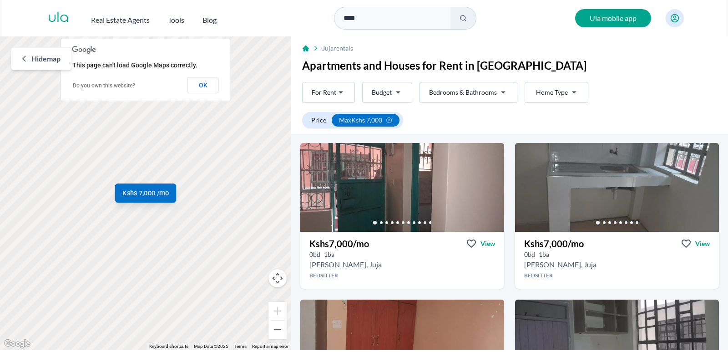
click at [137, 191] on span "Kshs 7,000 /mo" at bounding box center [145, 193] width 46 height 10
